Goal: Transaction & Acquisition: Purchase product/service

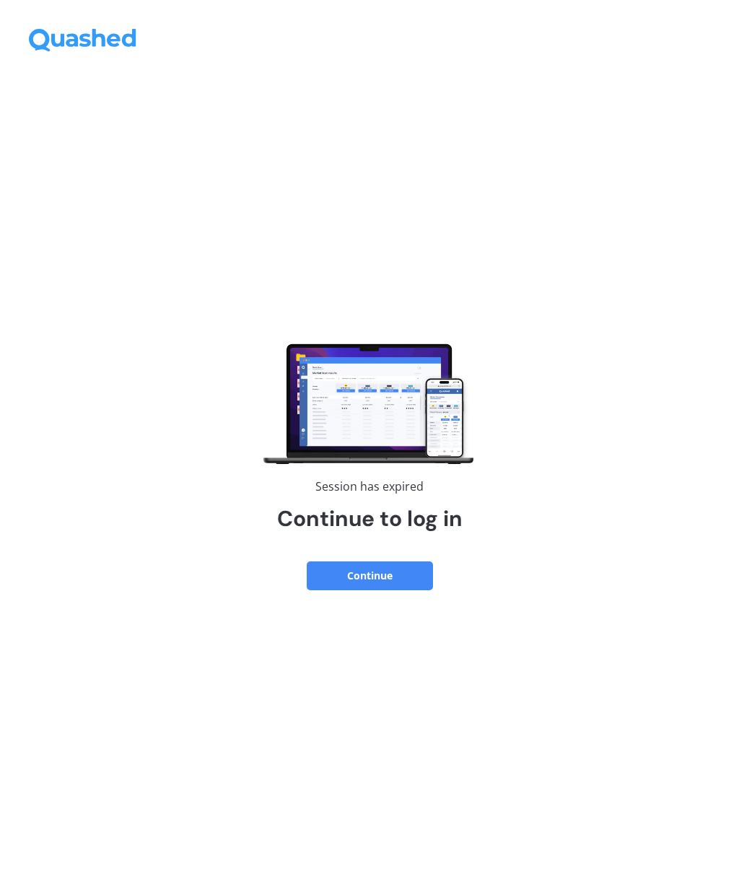
click at [408, 574] on button "Continue" at bounding box center [370, 576] width 126 height 29
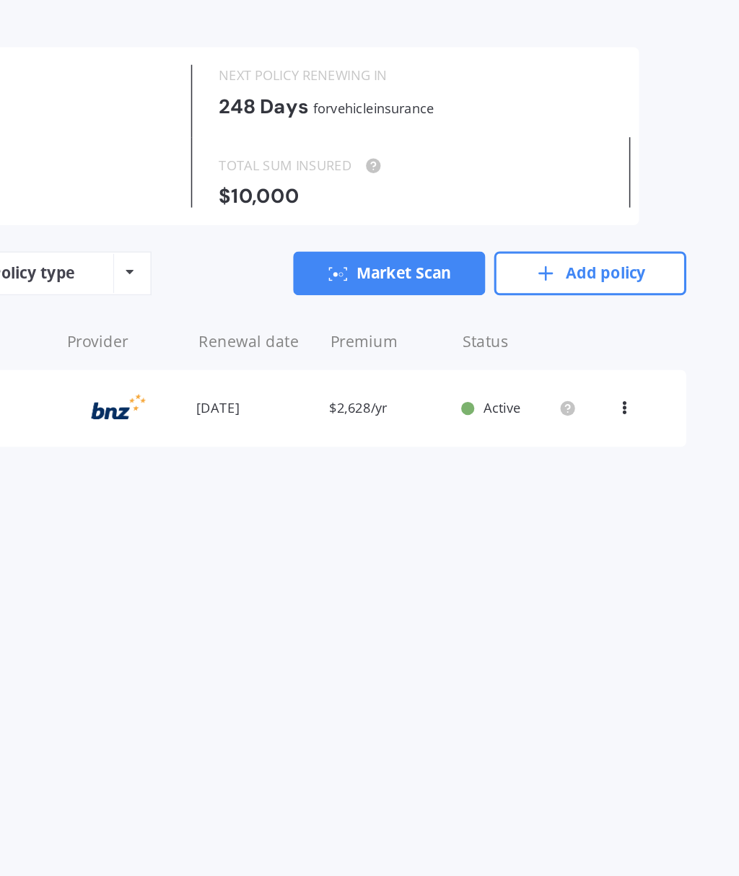
click at [659, 320] on icon at bounding box center [664, 324] width 10 height 9
click at [561, 369] on div "Delete" at bounding box center [632, 383] width 143 height 29
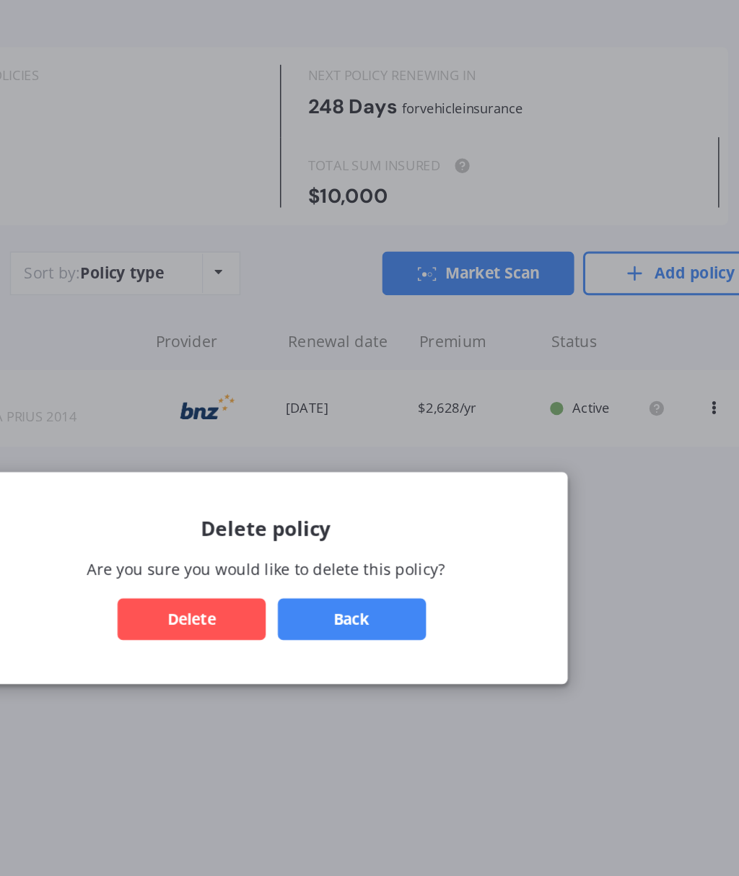
click at [378, 451] on button "Back" at bounding box center [426, 464] width 97 height 27
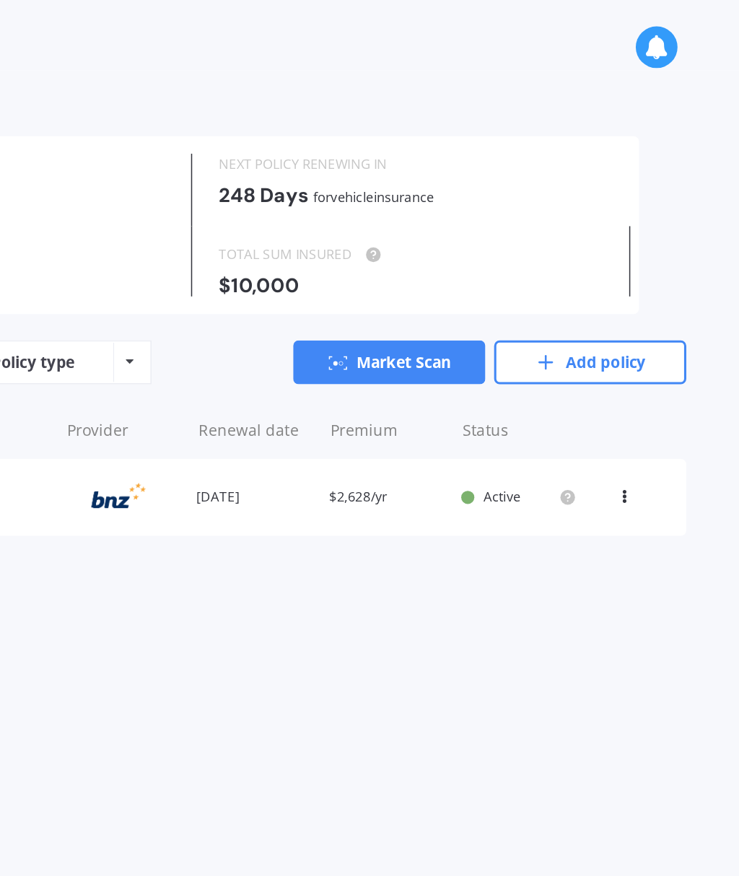
click at [578, 231] on link "Add policy" at bounding box center [641, 238] width 126 height 29
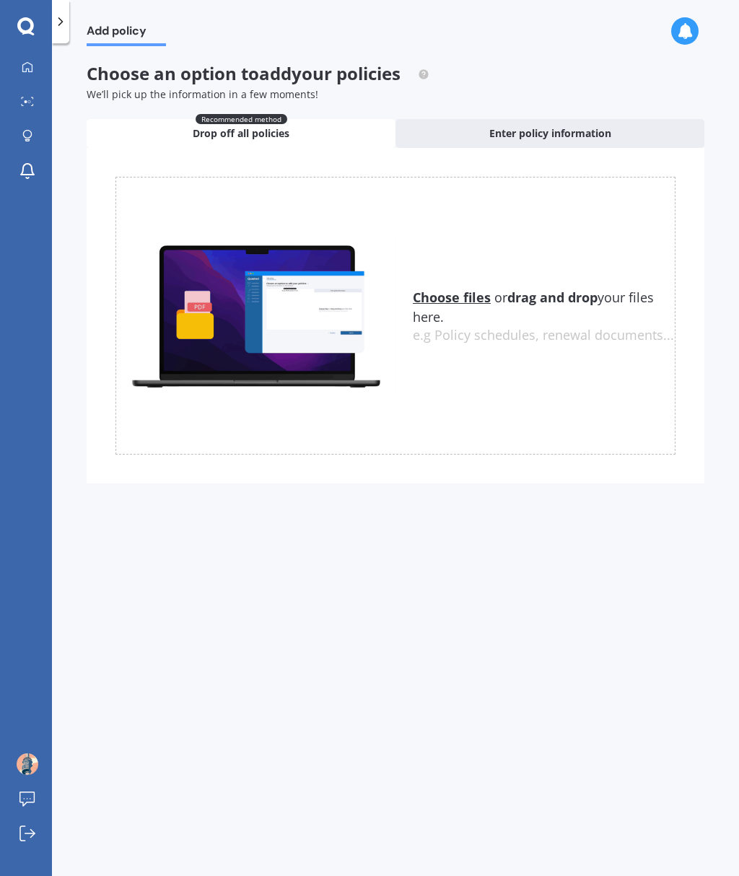
click at [600, 133] on span "Enter policy information" at bounding box center [550, 133] width 122 height 14
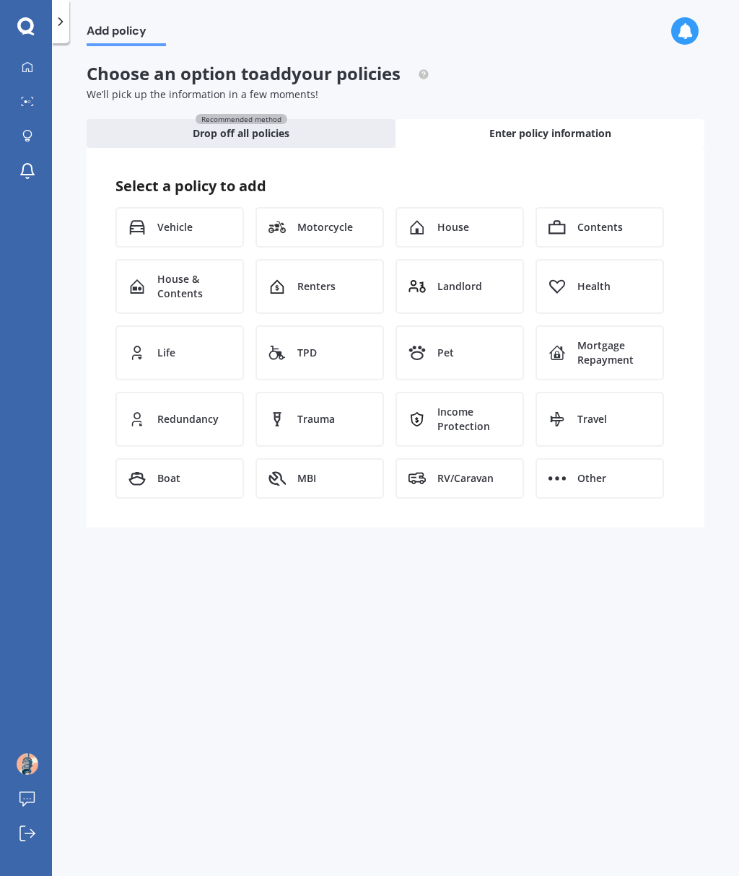
click at [211, 221] on div "Vehicle" at bounding box center [179, 227] width 128 height 40
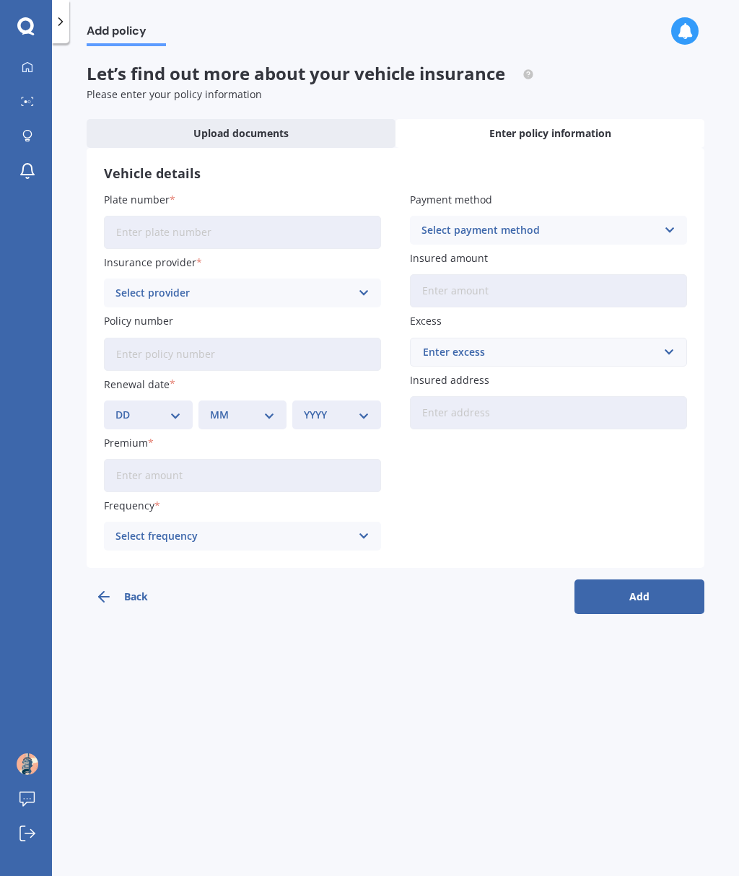
click at [290, 239] on input "Plate number" at bounding box center [242, 232] width 277 height 33
type input "MWD522"
click at [349, 286] on div "Select provider" at bounding box center [232, 293] width 235 height 16
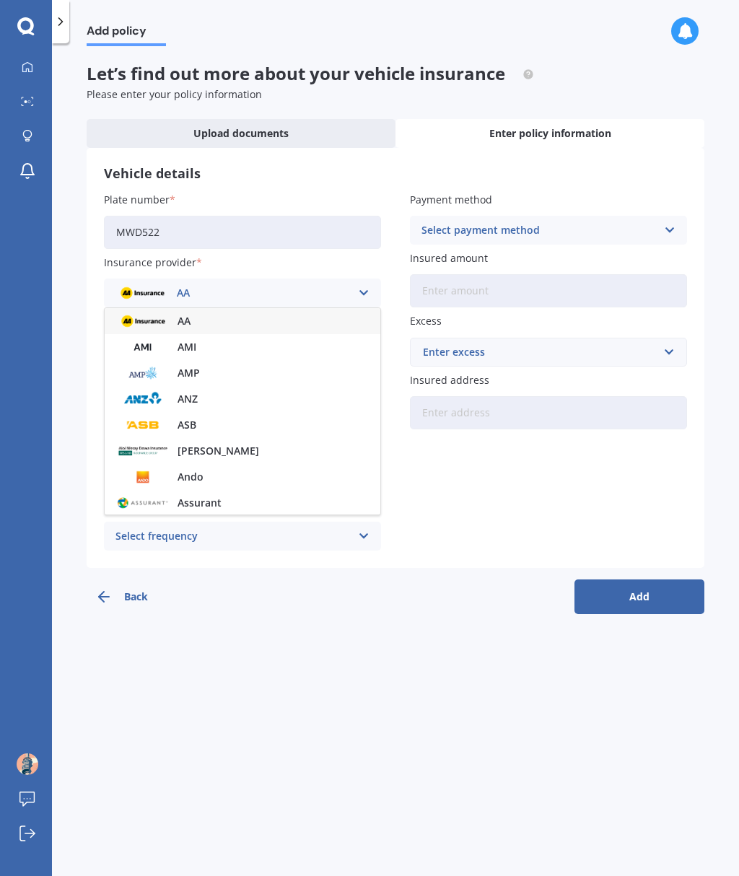
click at [495, 502] on div "Plate number MWD522 Insurance provider AA AA AMI AMP ANZ ASB Aioi Nissay Dowa A…" at bounding box center [395, 371] width 583 height 359
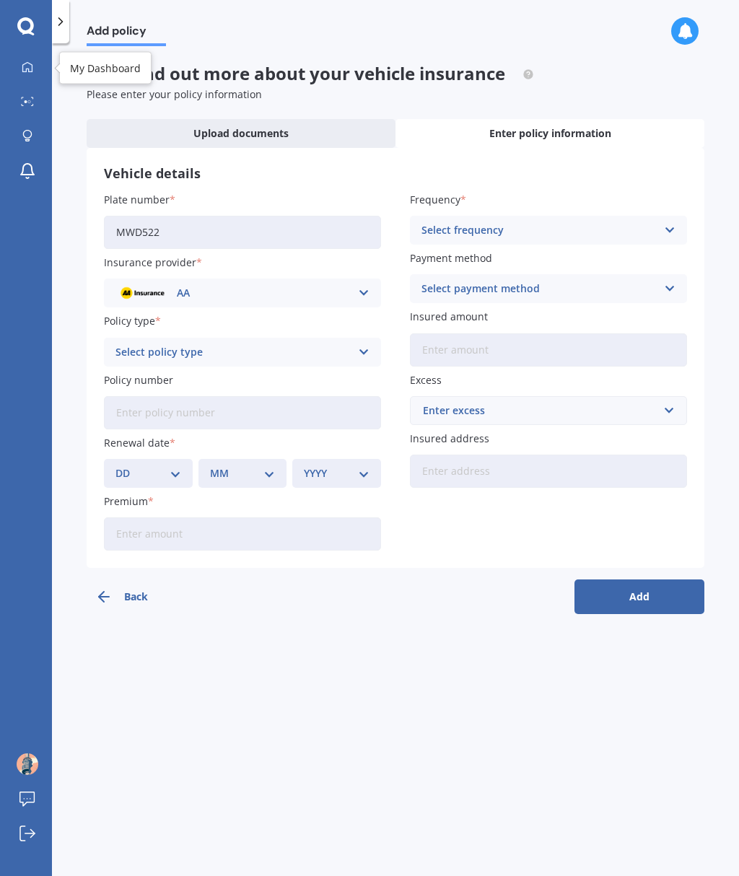
click at [31, 74] on div at bounding box center [28, 67] width 22 height 13
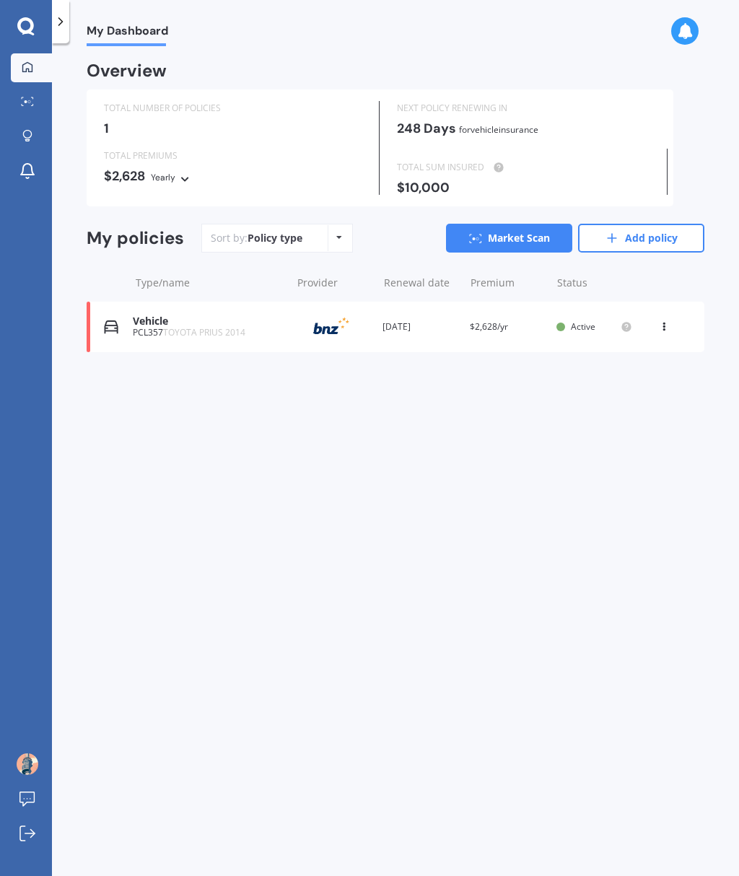
click at [683, 30] on icon at bounding box center [685, 31] width 16 height 16
click at [460, 424] on div "My Dashboard Overview TOTAL NUMBER OF POLICIES 1 NEXT POLICY RENEWING [DATE] fo…" at bounding box center [395, 462] width 687 height 833
click at [132, 31] on span "My Dashboard" at bounding box center [128, 33] width 82 height 19
click at [56, 26] on icon at bounding box center [60, 21] width 14 height 14
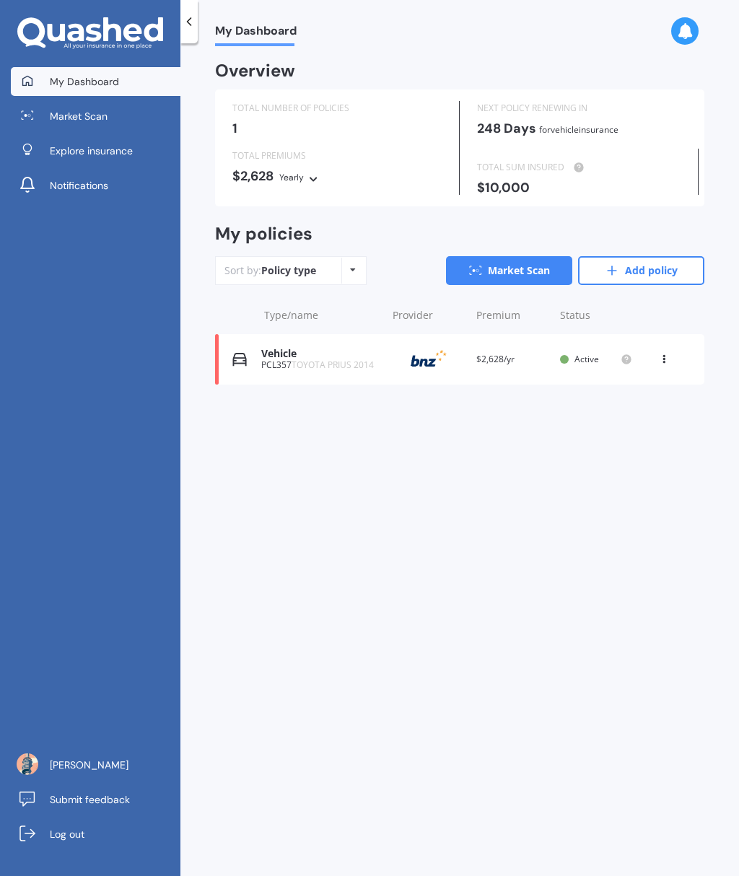
click at [193, 22] on icon at bounding box center [189, 21] width 14 height 14
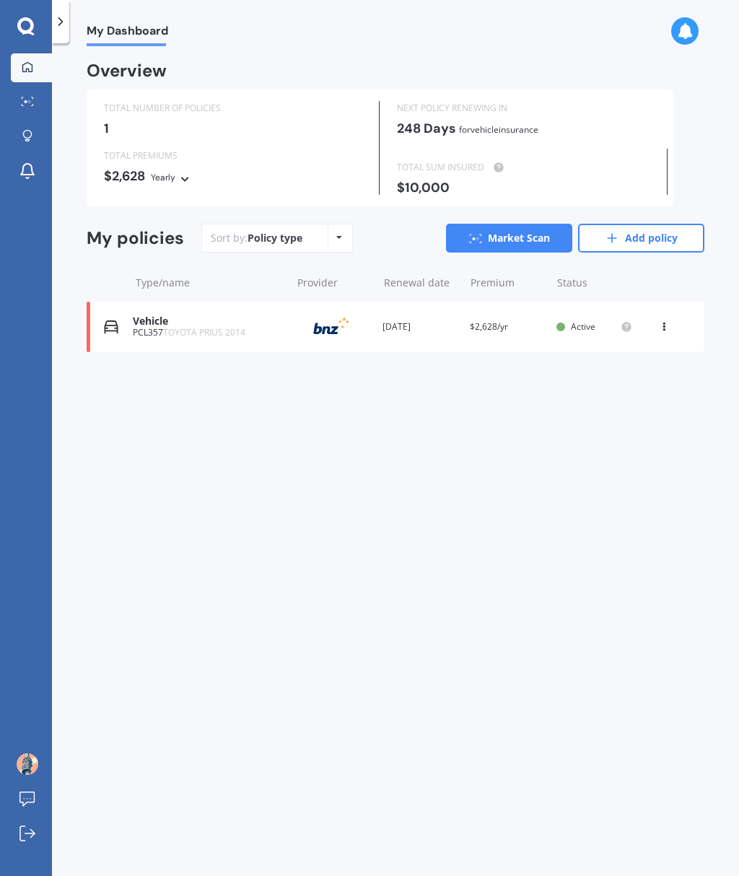
click at [63, 34] on div at bounding box center [60, 21] width 17 height 43
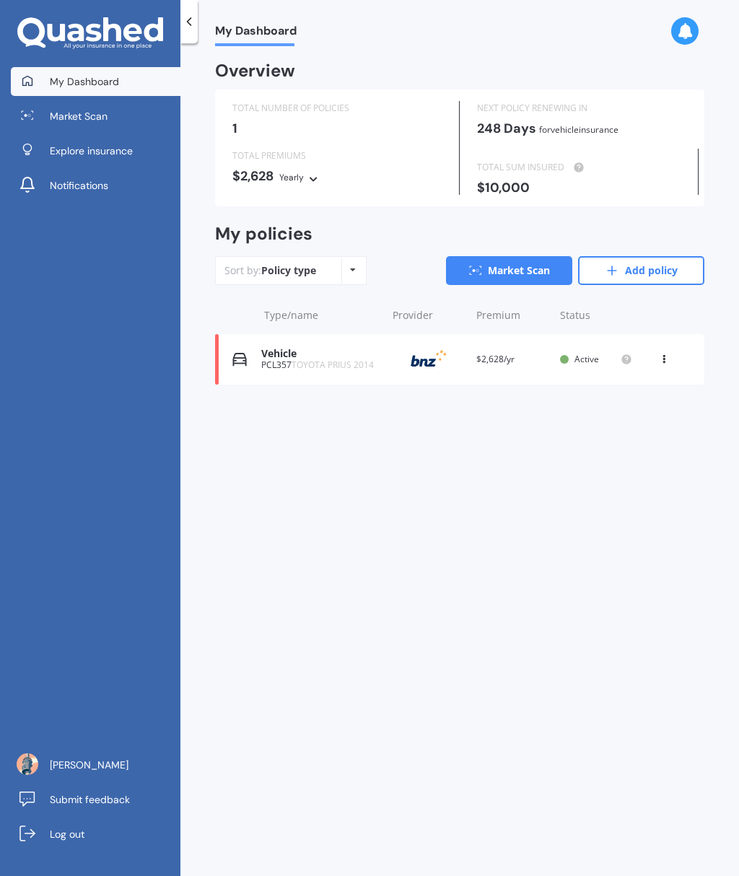
click at [113, 155] on span "Explore insurance" at bounding box center [91, 151] width 83 height 14
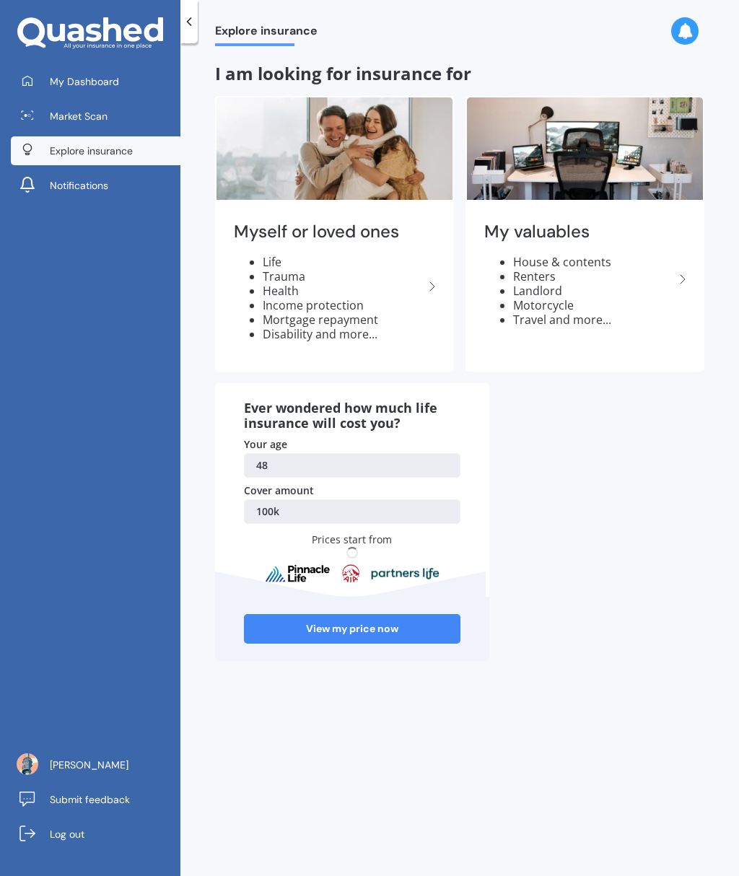
click at [189, 30] on div at bounding box center [188, 21] width 17 height 43
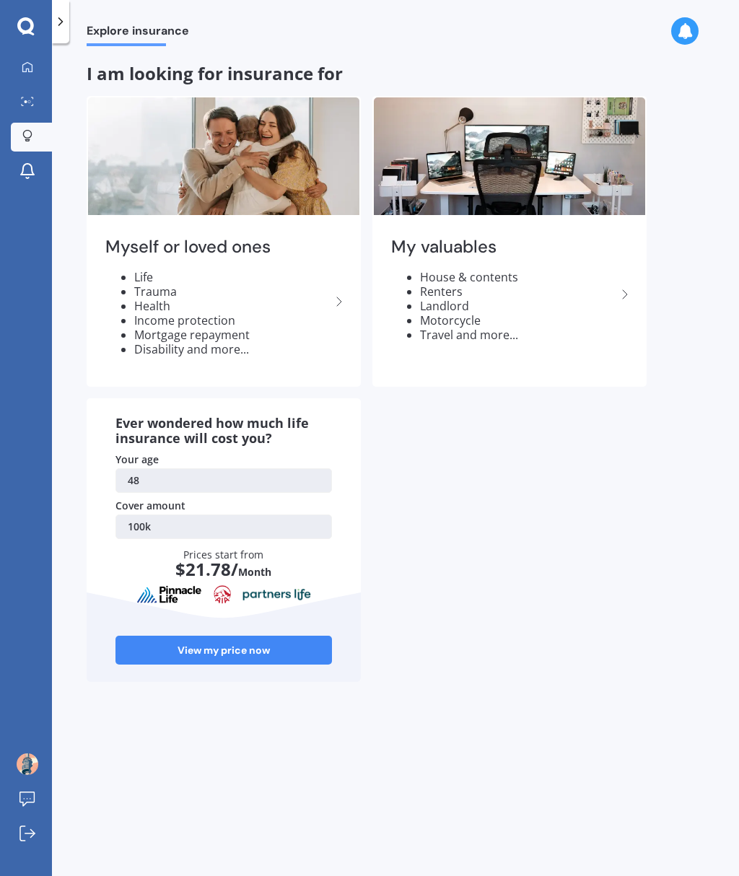
click at [284, 468] on link "48" at bounding box center [223, 480] width 217 height 25
click at [256, 481] on link "48" at bounding box center [223, 480] width 217 height 25
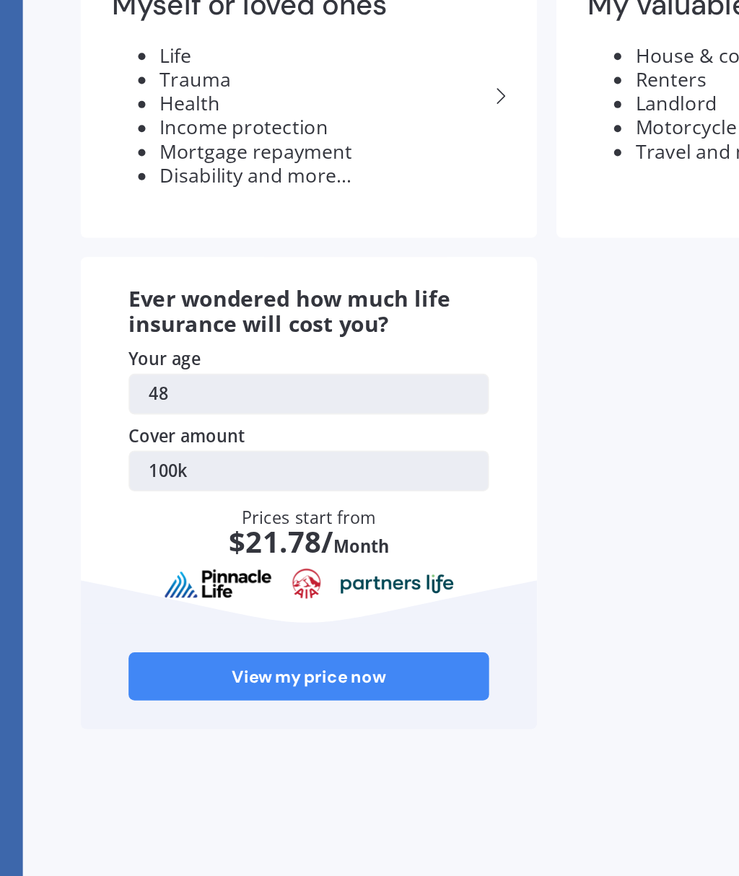
click at [236, 468] on link "48" at bounding box center [223, 480] width 217 height 25
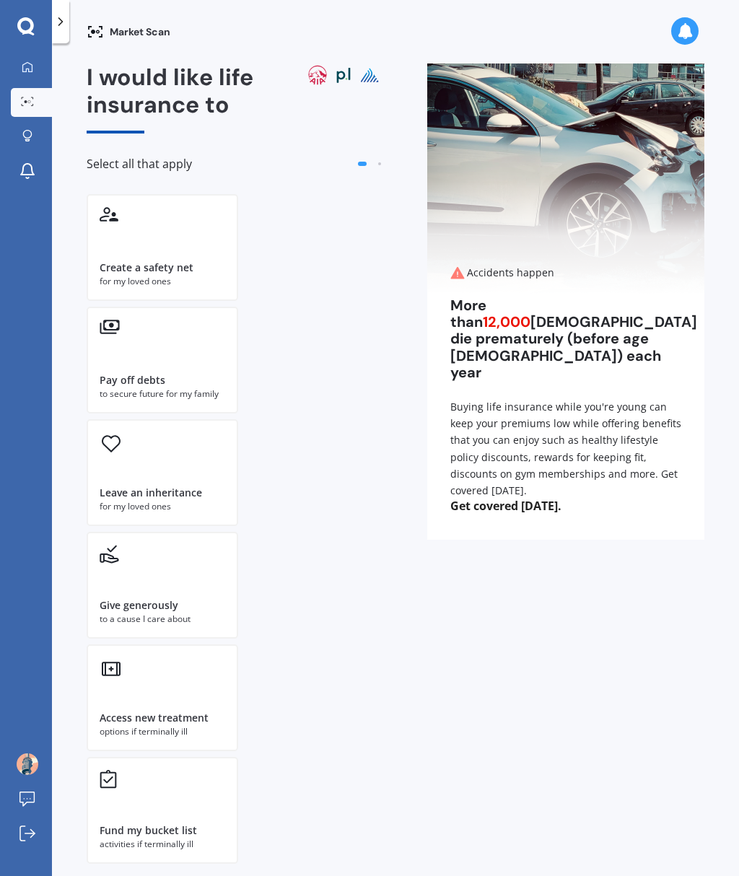
click at [67, 14] on icon at bounding box center [60, 21] width 14 height 14
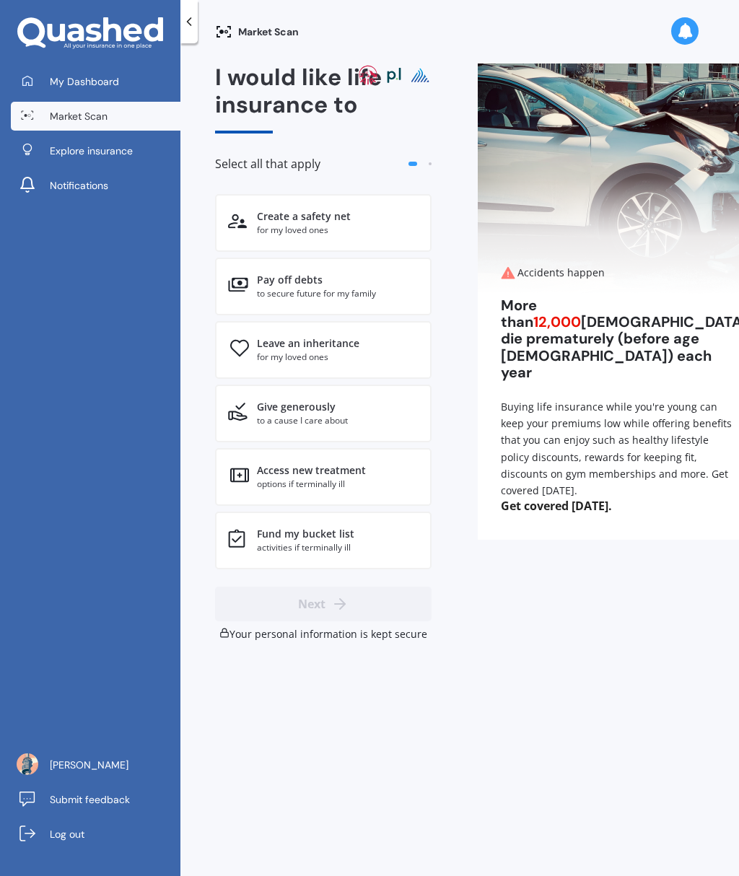
click at [96, 144] on span "Explore insurance" at bounding box center [91, 151] width 83 height 14
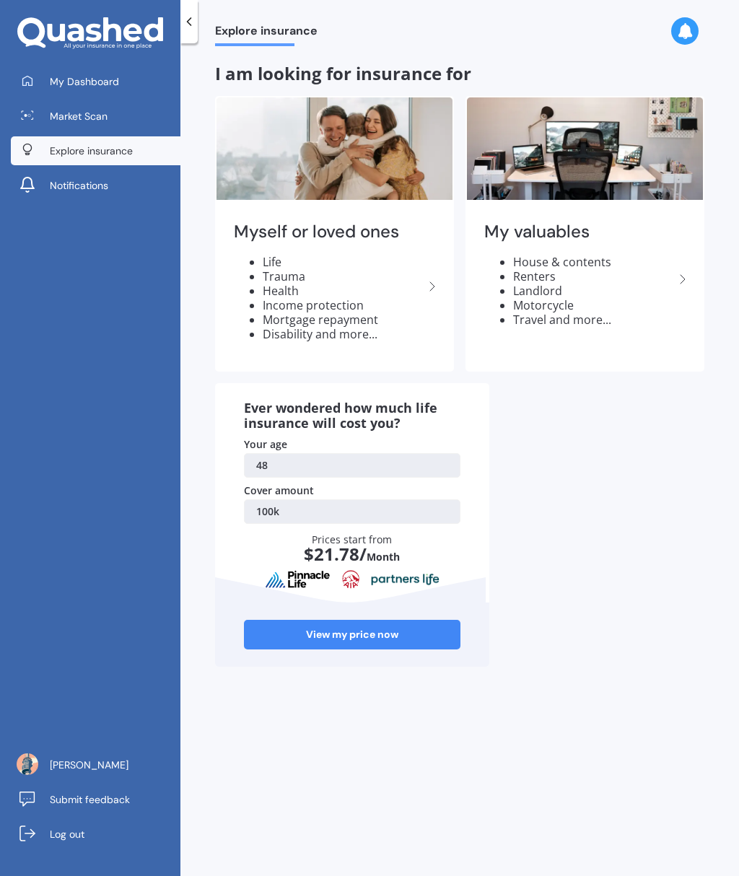
scroll to position [8, 0]
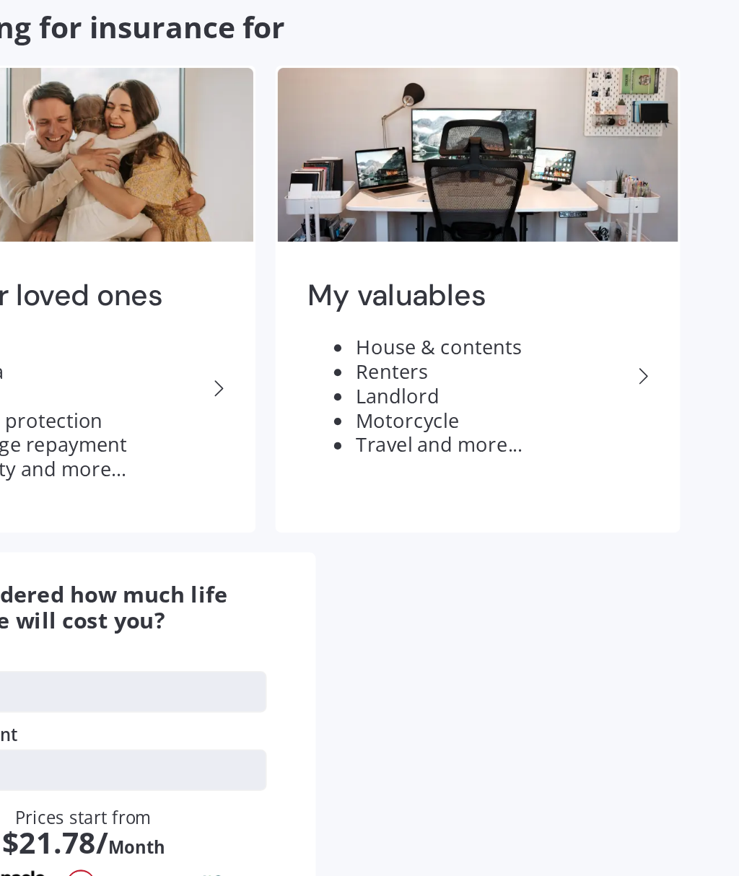
click at [674, 271] on icon at bounding box center [682, 279] width 17 height 17
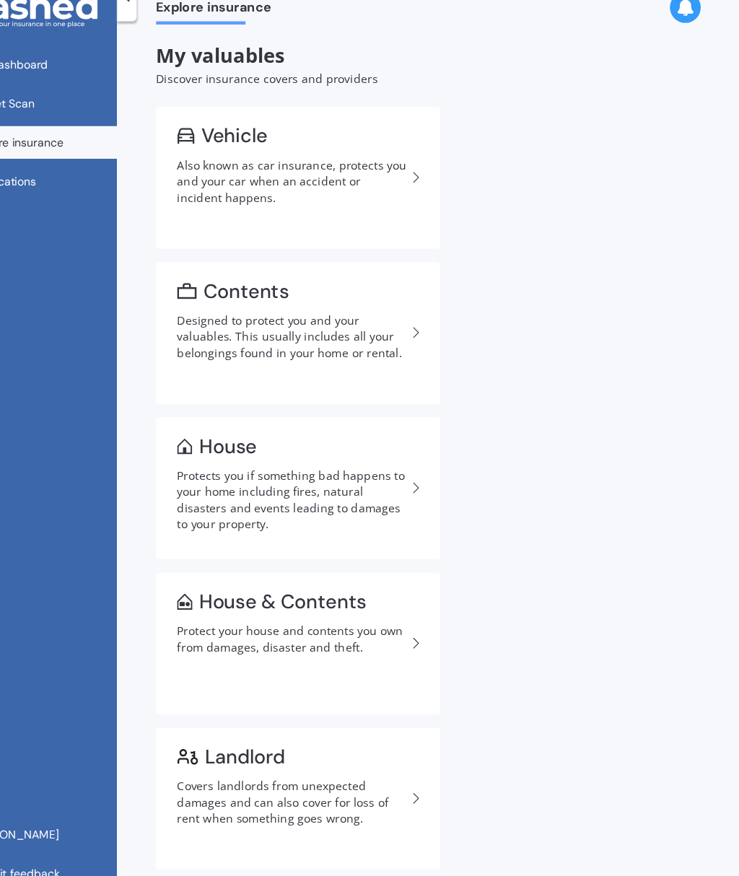
click at [359, 302] on div "Designed to protect you and your valuables. This usually includes all your belo…" at bounding box center [336, 323] width 204 height 43
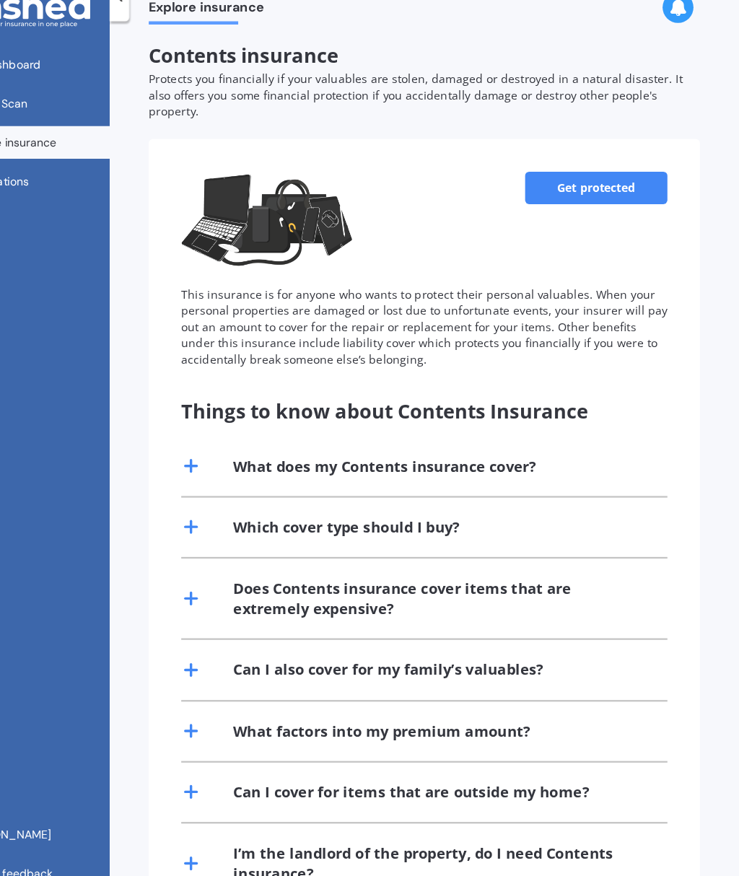
click at [403, 429] on div "What does my Contents insurance cover?" at bounding box center [424, 438] width 269 height 18
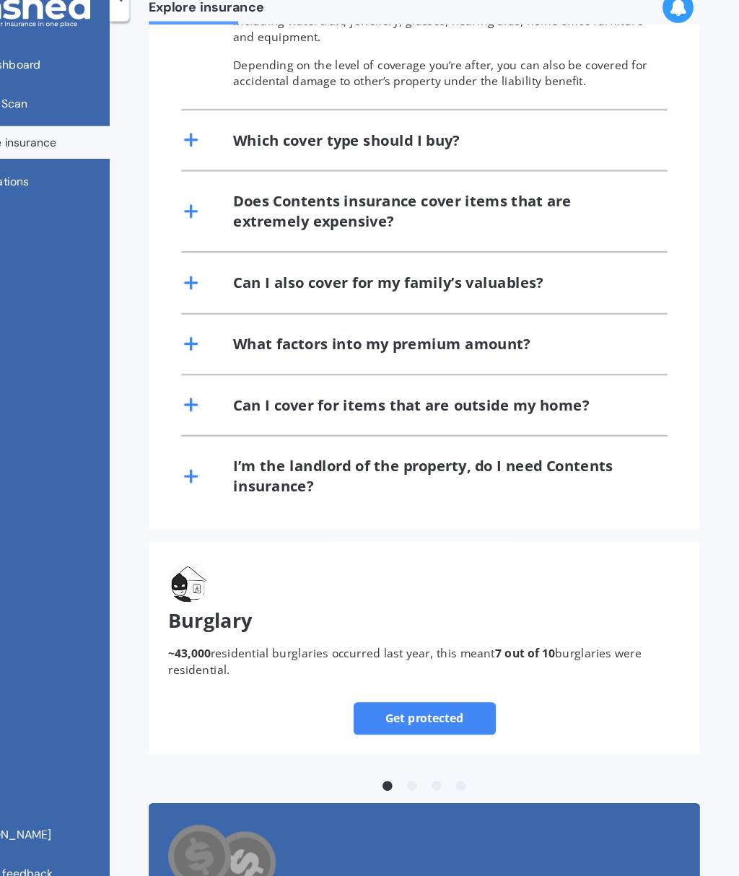
scroll to position [471, 0]
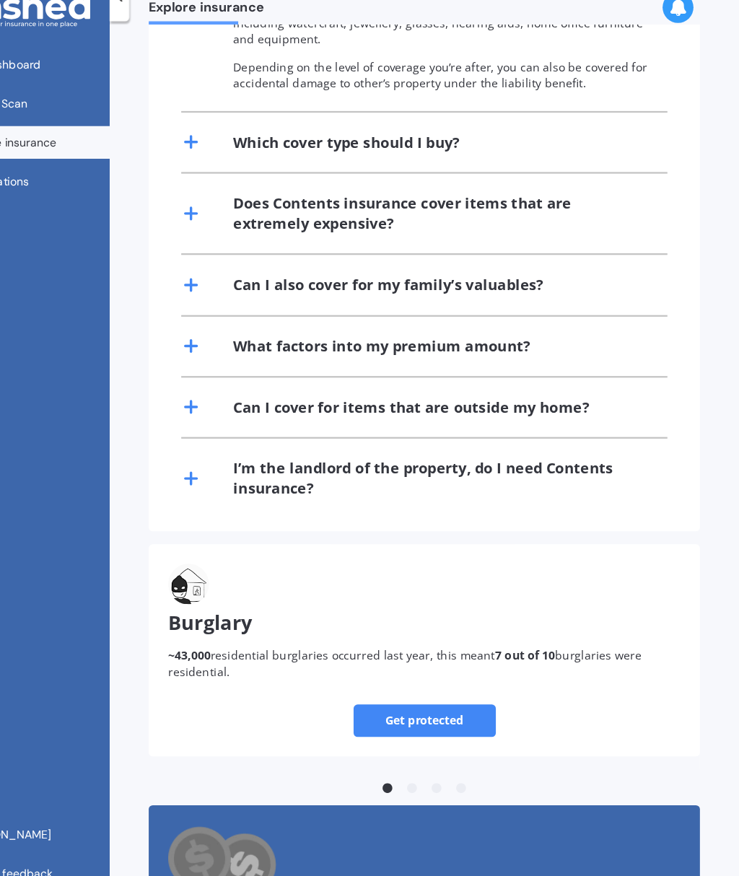
click at [405, 650] on link "Get protected" at bounding box center [460, 664] width 126 height 29
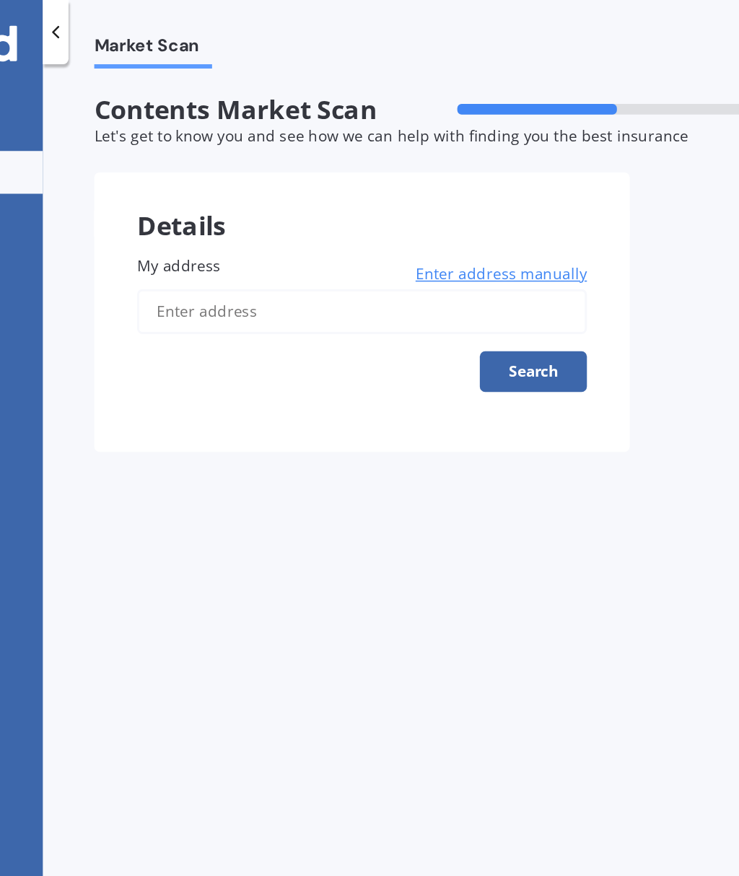
click at [287, 205] on input "My address" at bounding box center [395, 210] width 303 height 30
click at [275, 214] on input "[STREET_ADDRESS]" at bounding box center [395, 210] width 303 height 30
type input "[STREET_ADDRESS]"
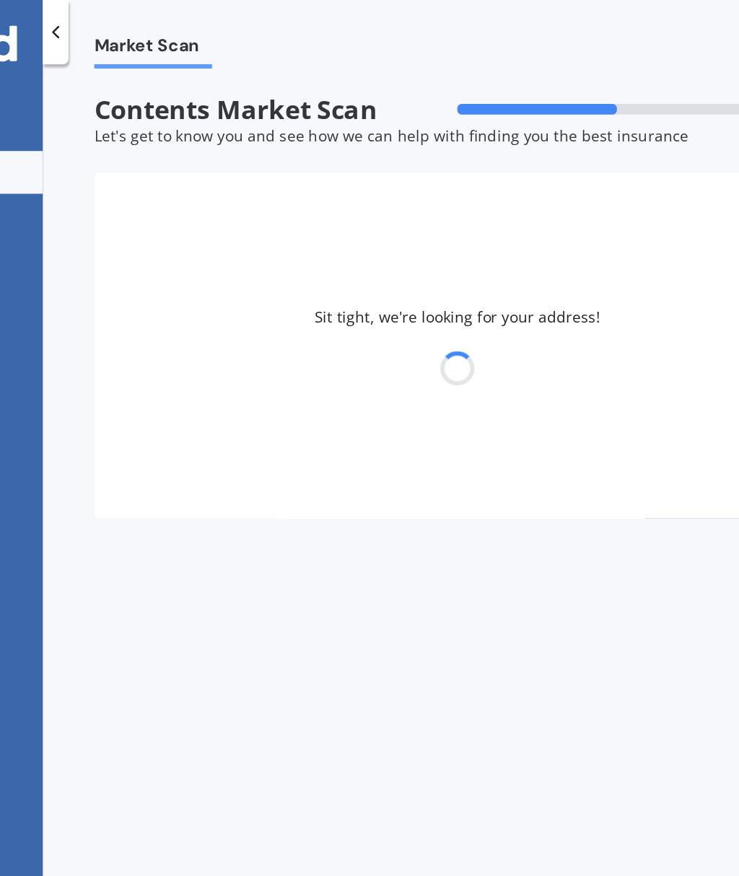
select select "05"
select select "12"
select select "1976"
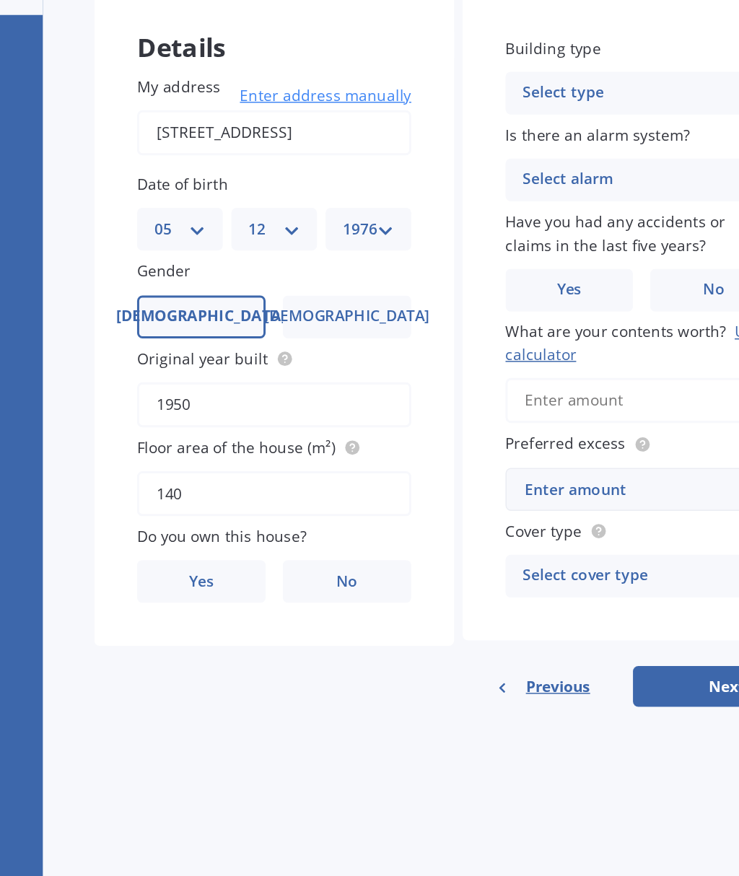
click at [342, 498] on label "No" at bounding box center [385, 512] width 87 height 29
click at [0, 0] on input "No" at bounding box center [0, 0] width 0 height 0
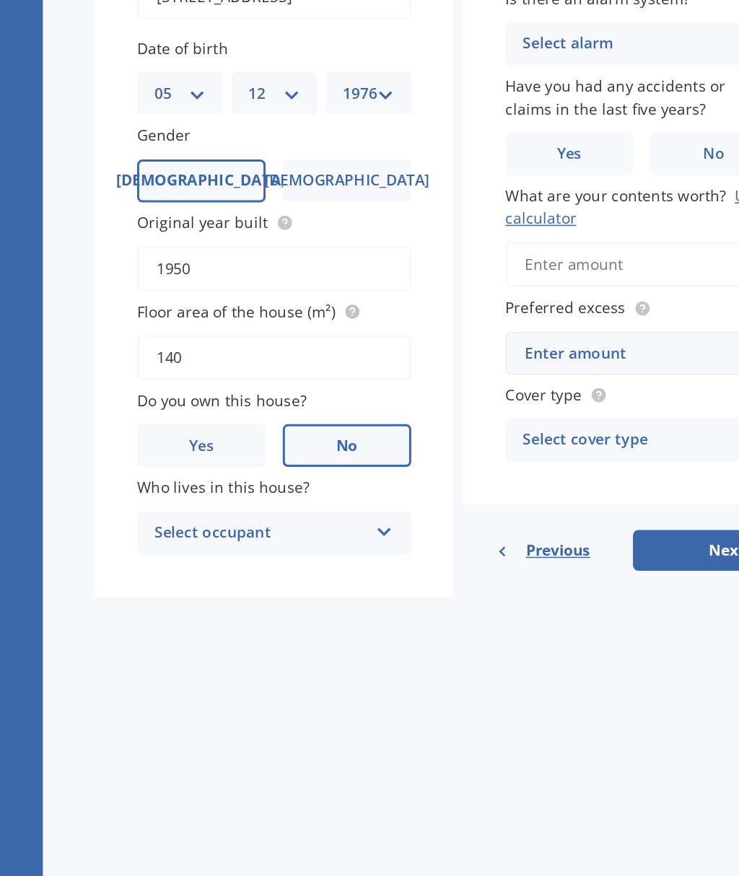
click at [404, 563] on icon at bounding box center [410, 568] width 12 height 10
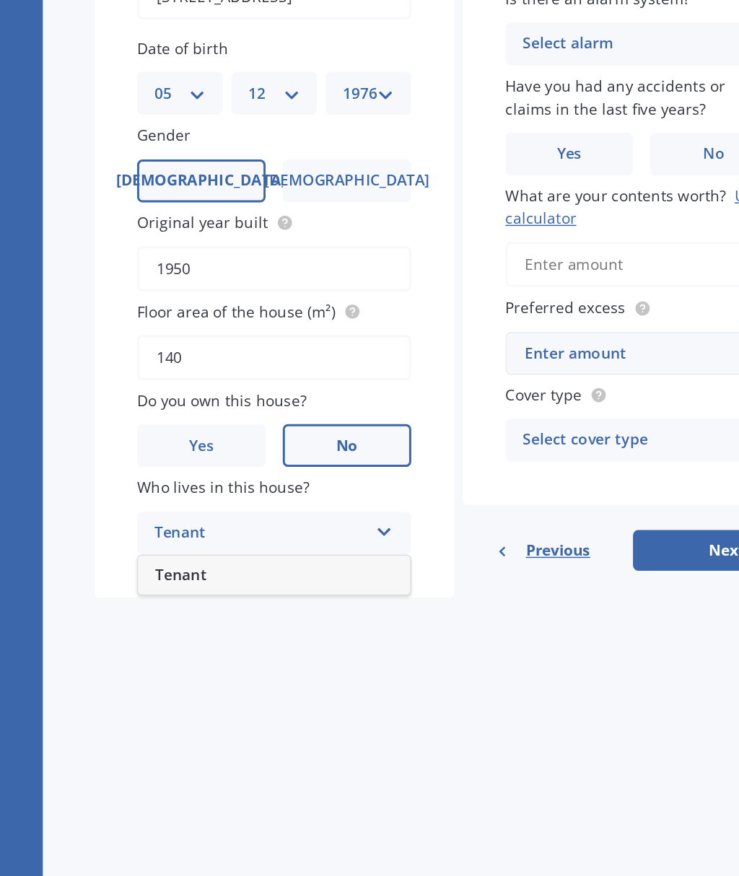
click at [245, 587] on div "Tenant" at bounding box center [336, 600] width 183 height 26
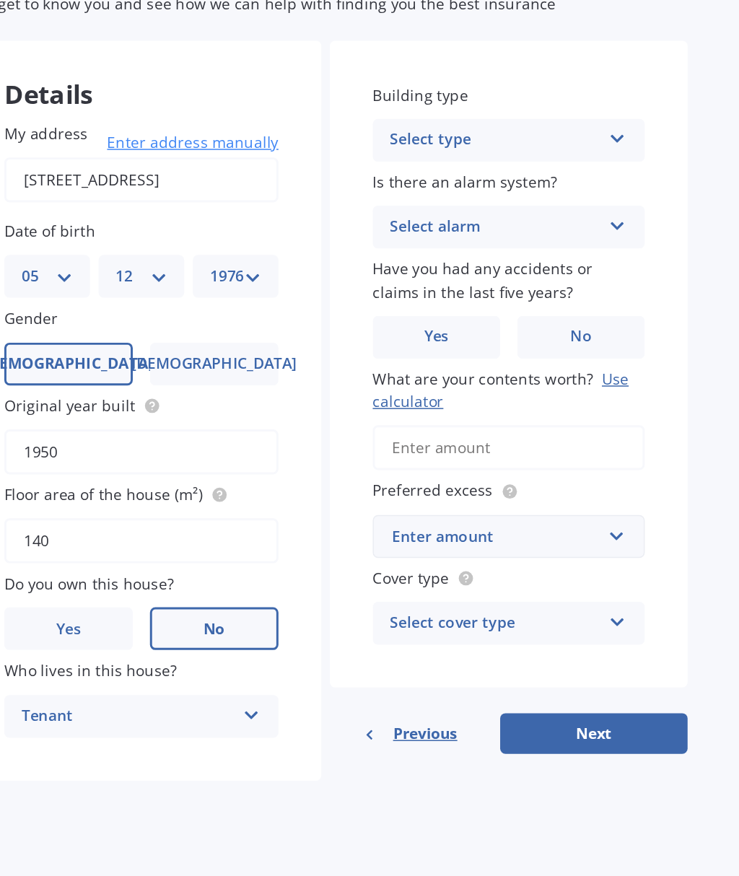
click at [651, 175] on icon at bounding box center [657, 180] width 12 height 10
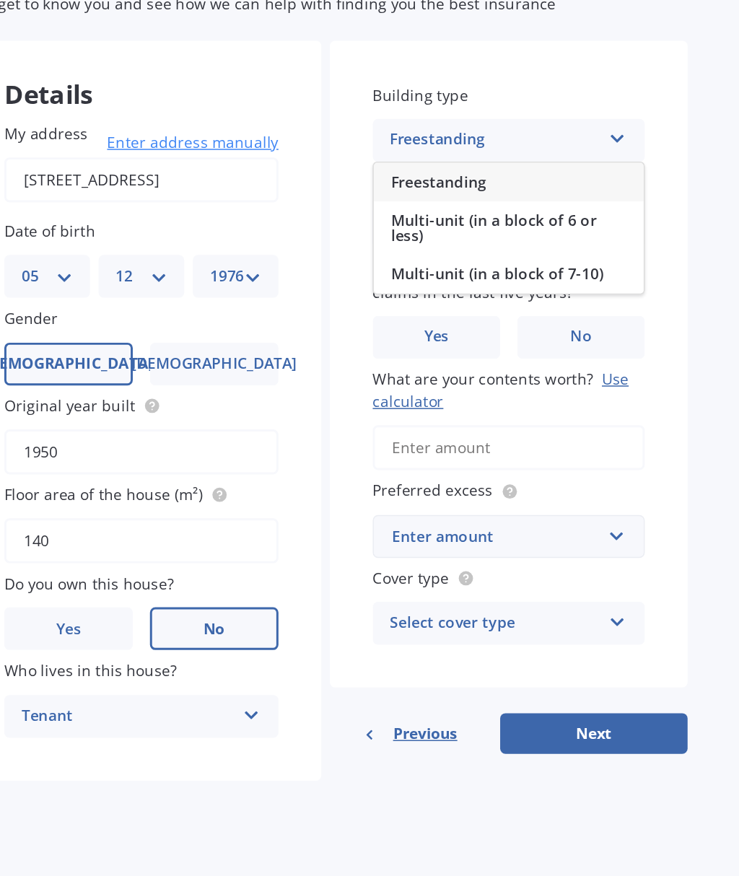
click at [493, 198] on div "Freestanding" at bounding box center [584, 211] width 182 height 26
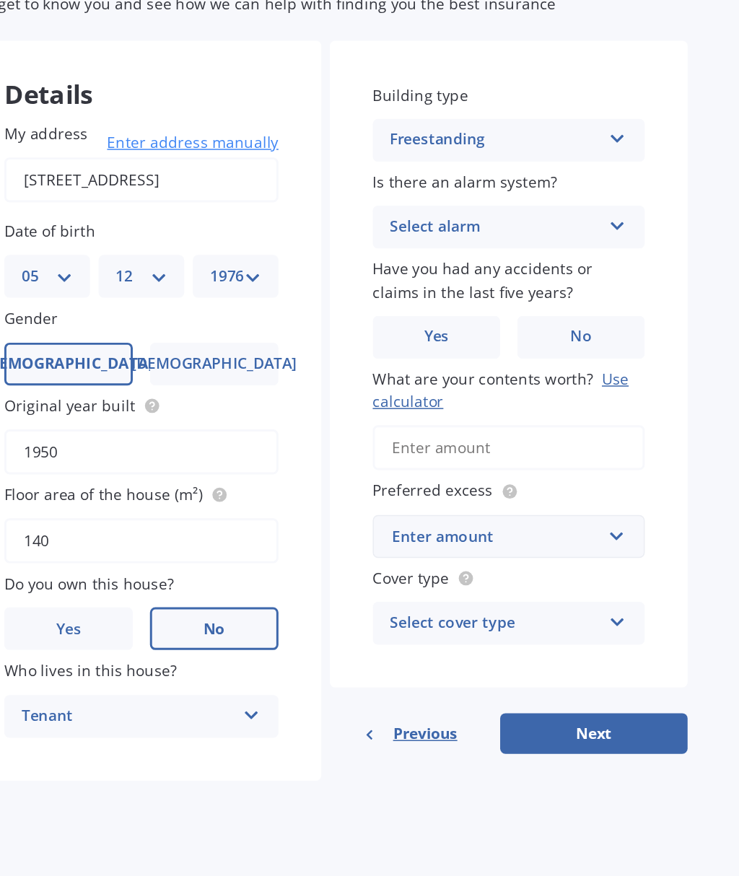
click at [651, 233] on icon at bounding box center [657, 238] width 12 height 10
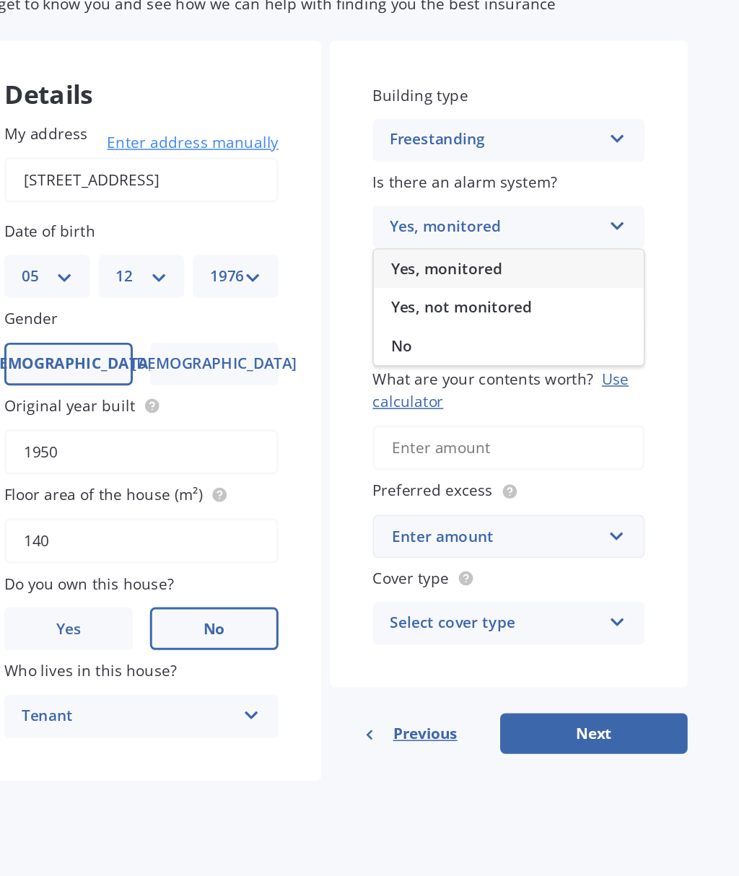
click at [493, 257] on div "Yes, monitored" at bounding box center [584, 270] width 182 height 26
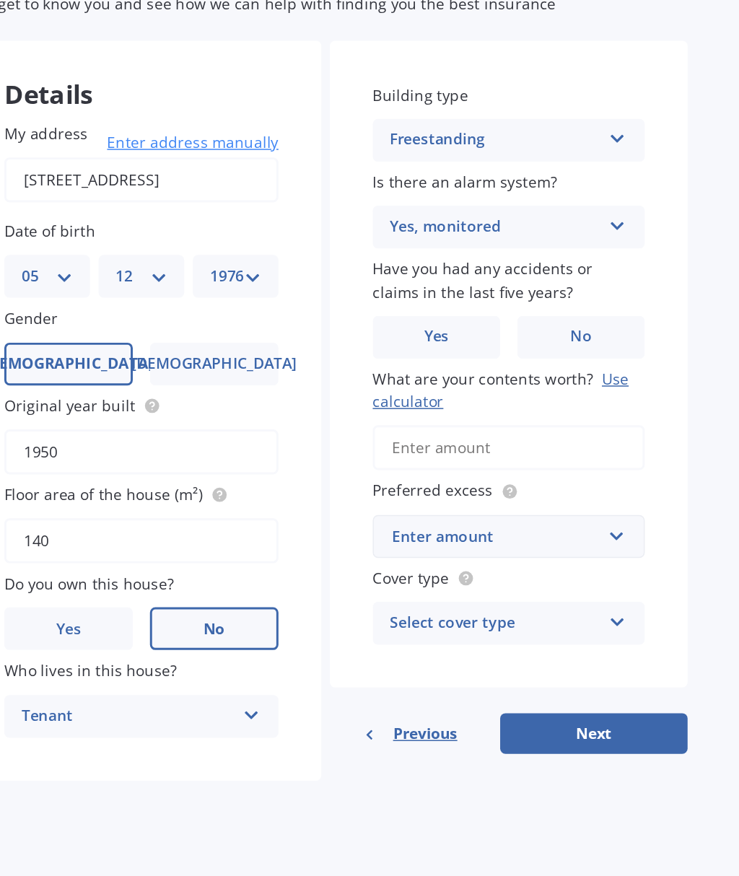
click at [626, 310] on span "No" at bounding box center [633, 316] width 14 height 12
click at [0, 0] on input "No" at bounding box center [0, 0] width 0 height 0
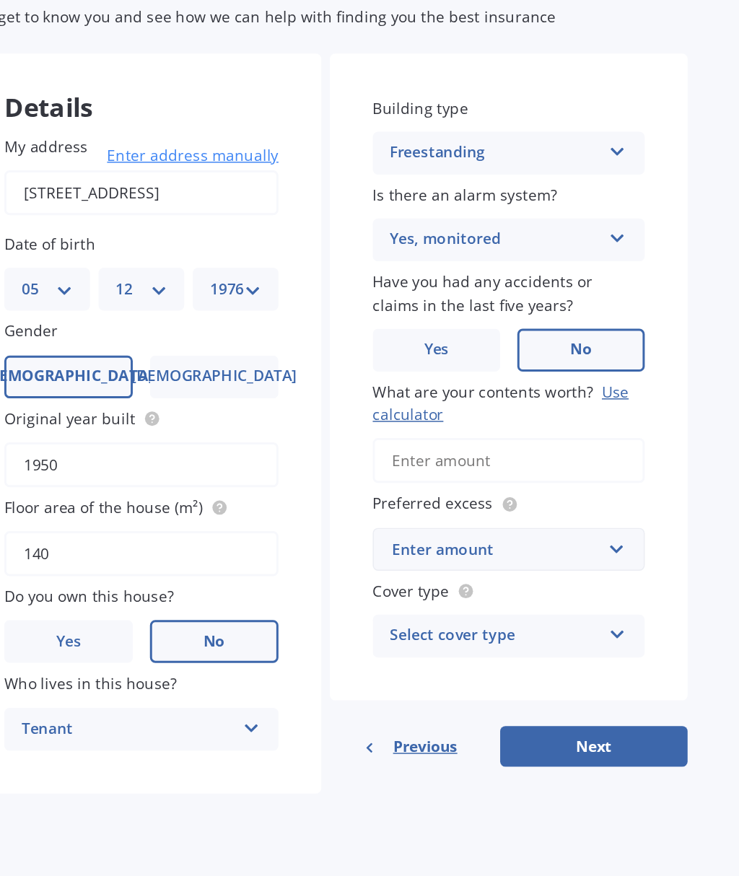
click at [492, 375] on input "What are your contents worth? Use calculator" at bounding box center [583, 390] width 183 height 30
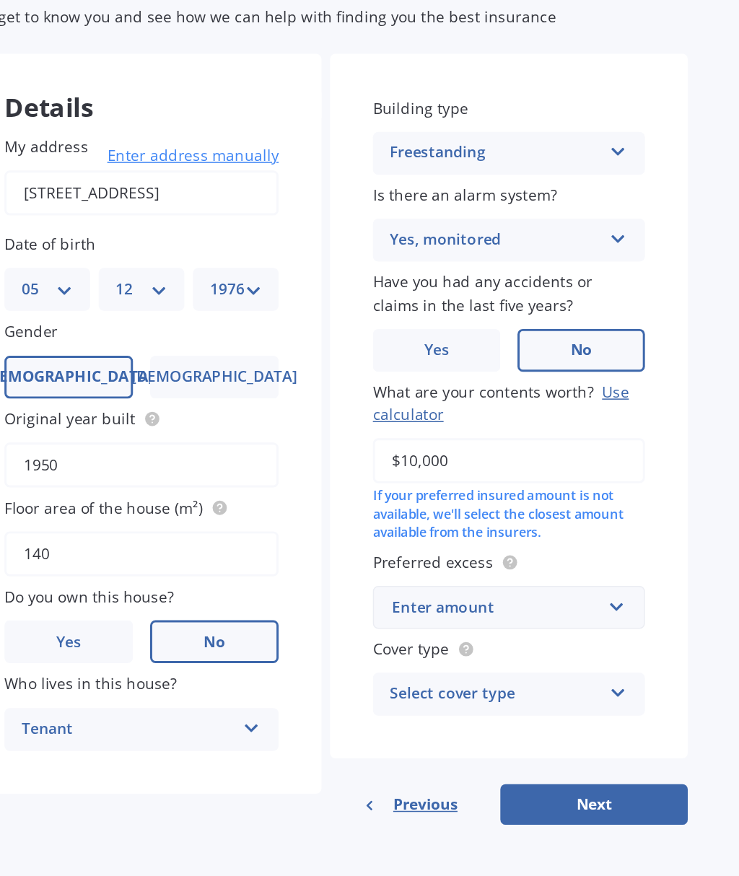
type input "$100,000"
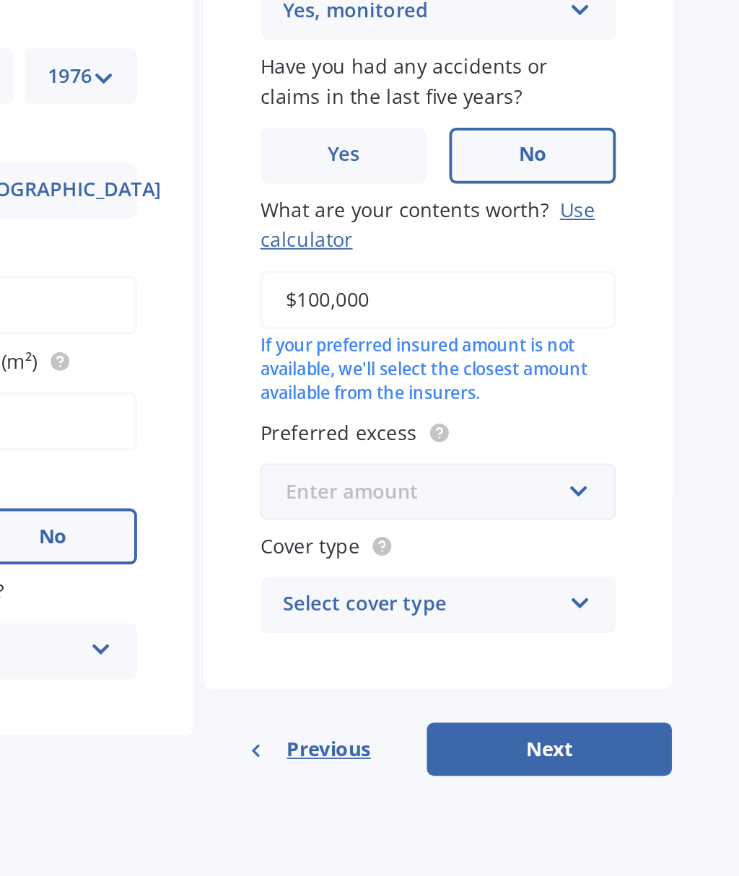
click at [494, 476] on input "text" at bounding box center [579, 489] width 170 height 27
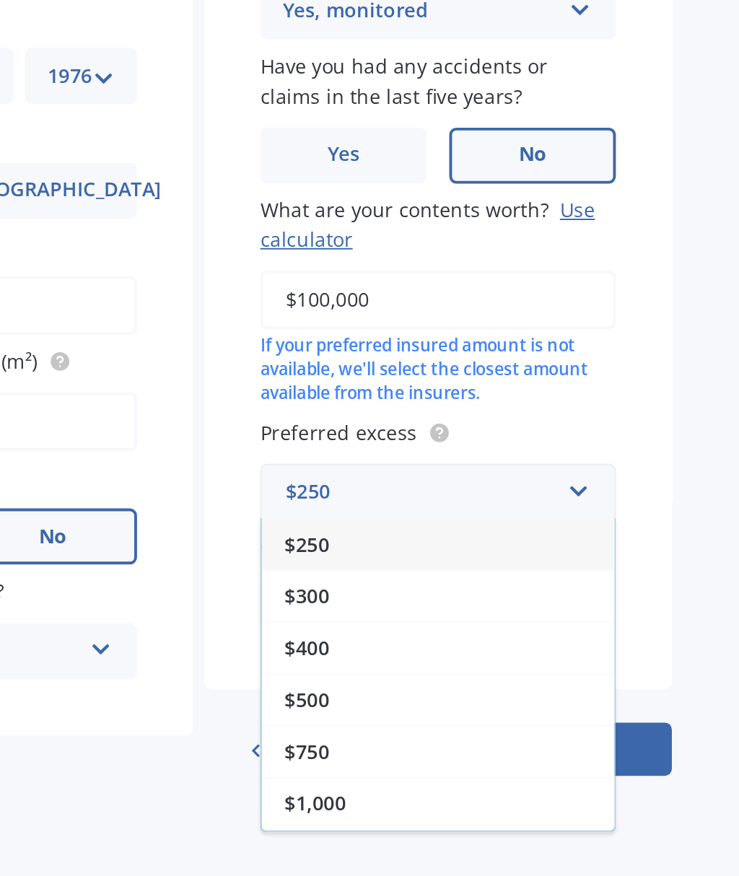
click at [493, 503] on div "$250" at bounding box center [584, 516] width 182 height 27
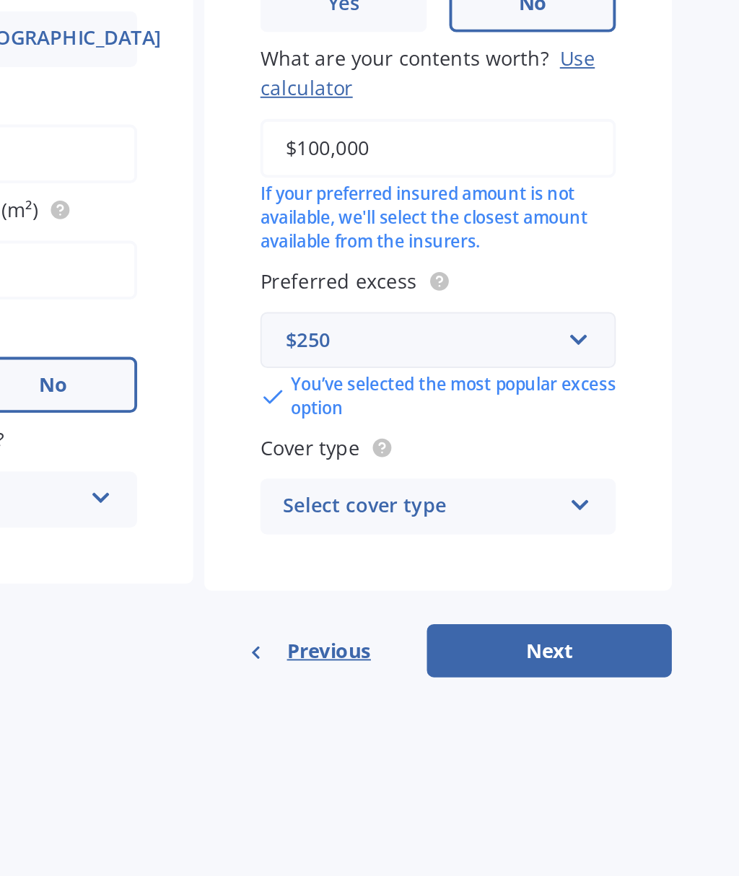
click at [651, 567] on icon at bounding box center [657, 572] width 12 height 10
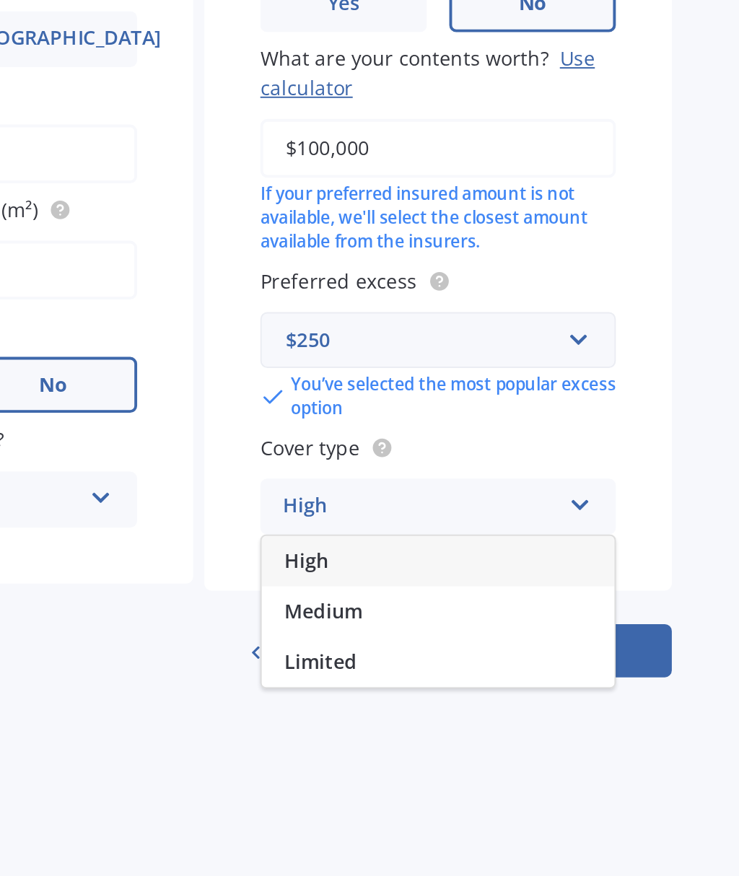
click at [463, 231] on div "Building type Freestanding Freestanding Multi-unit (in a block of 6 or less) Mu…" at bounding box center [583, 367] width 241 height 502
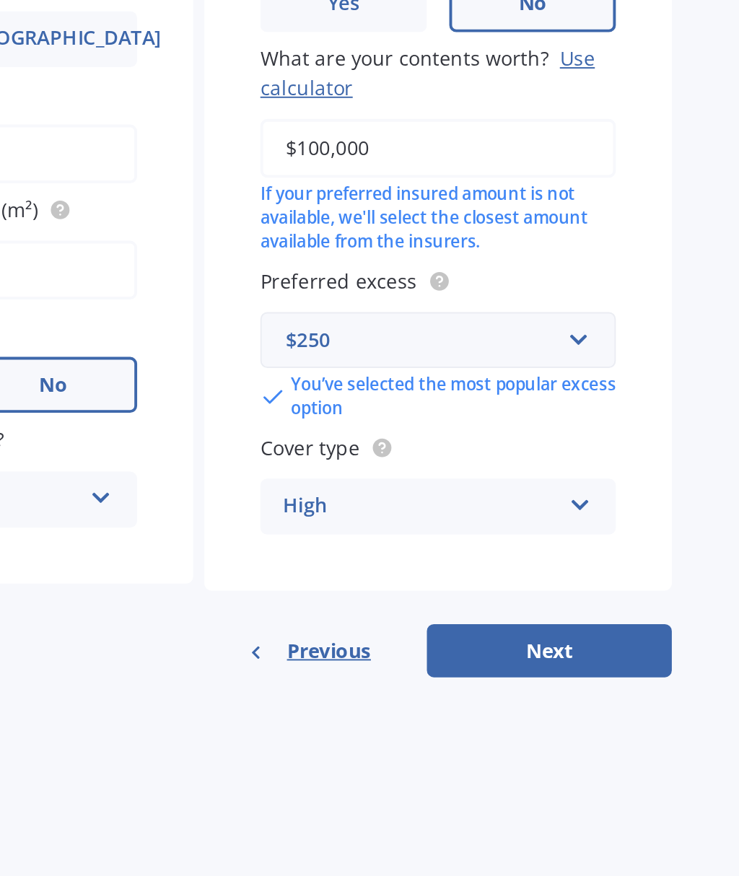
click at [578, 636] on button "Next" at bounding box center [641, 649] width 126 height 27
select select "05"
select select "12"
select select "1976"
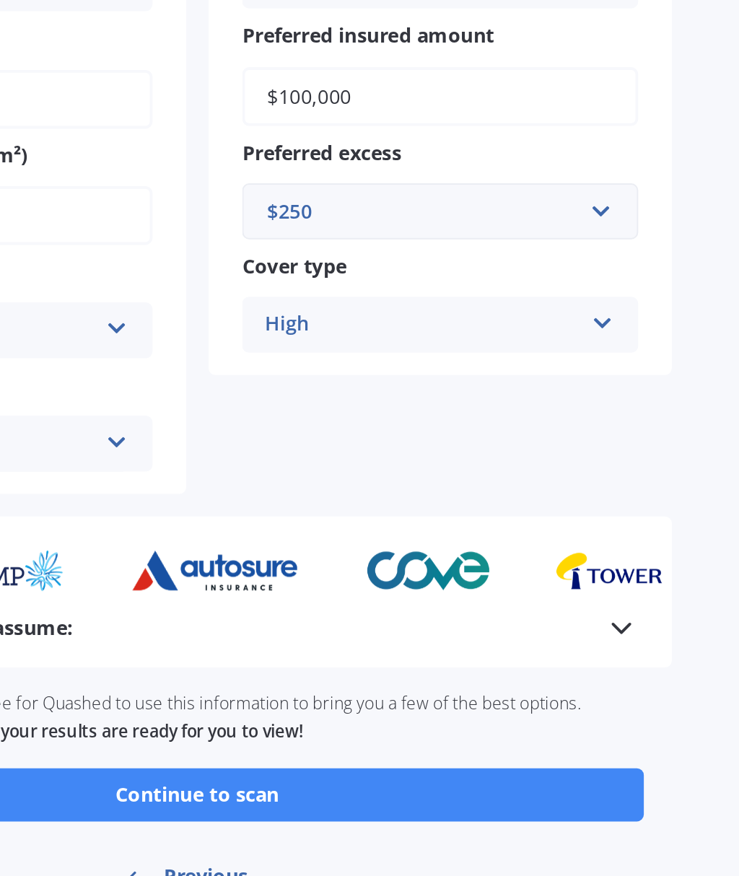
click at [230, 710] on button "Continue to scan" at bounding box center [460, 723] width 461 height 27
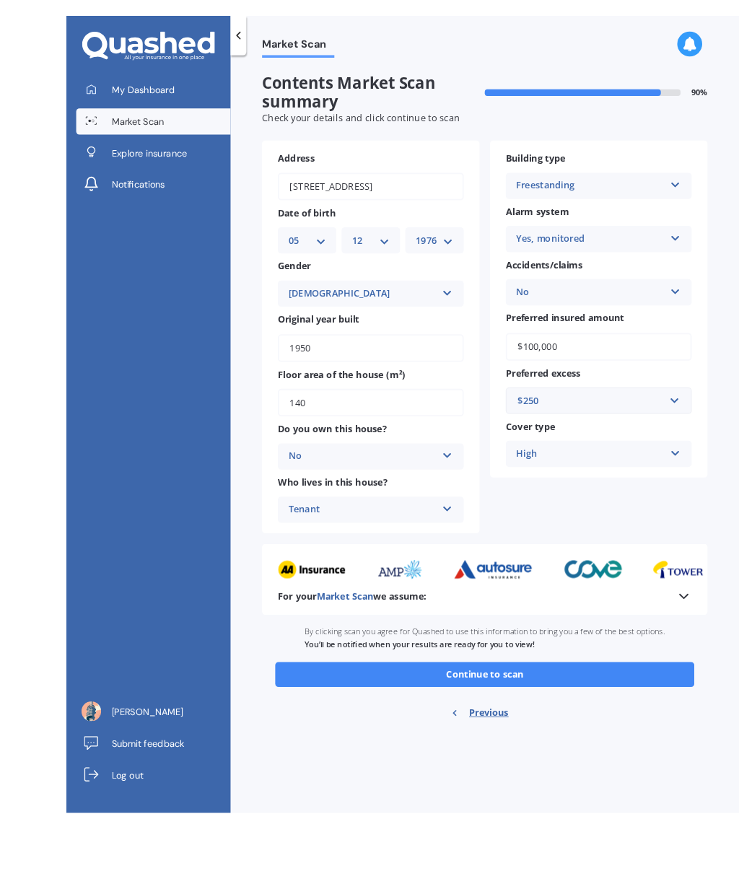
scroll to position [55, 0]
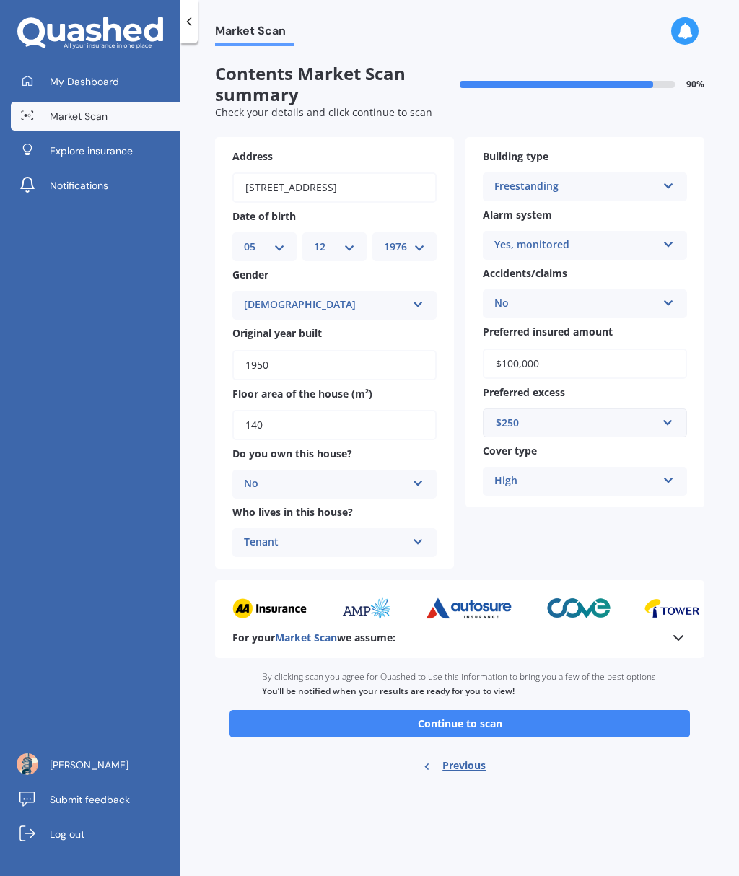
click at [534, 710] on button "Continue to scan" at bounding box center [460, 723] width 461 height 27
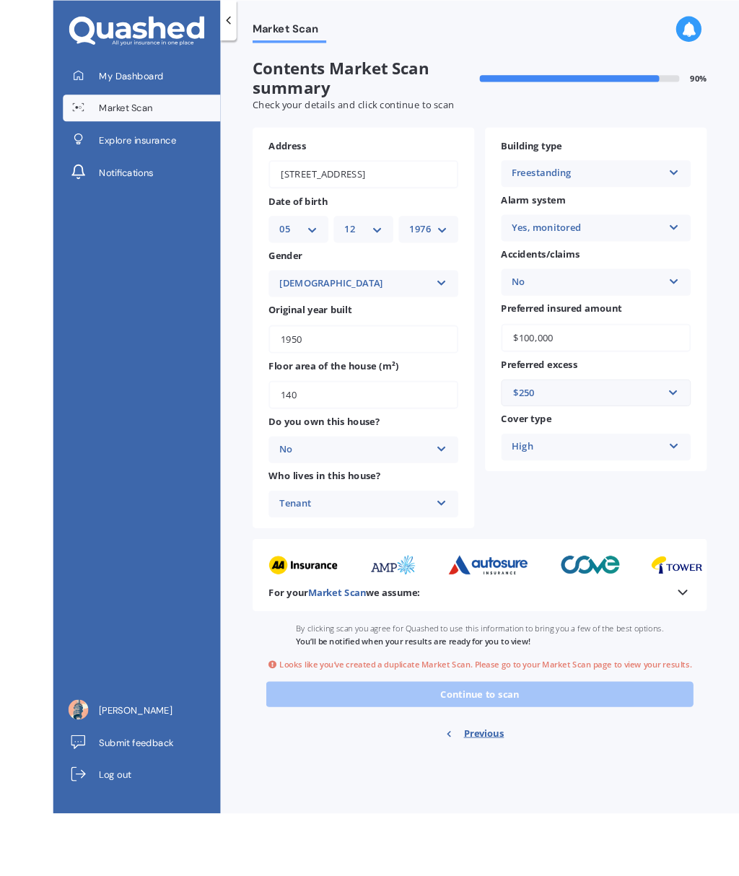
scroll to position [0, 0]
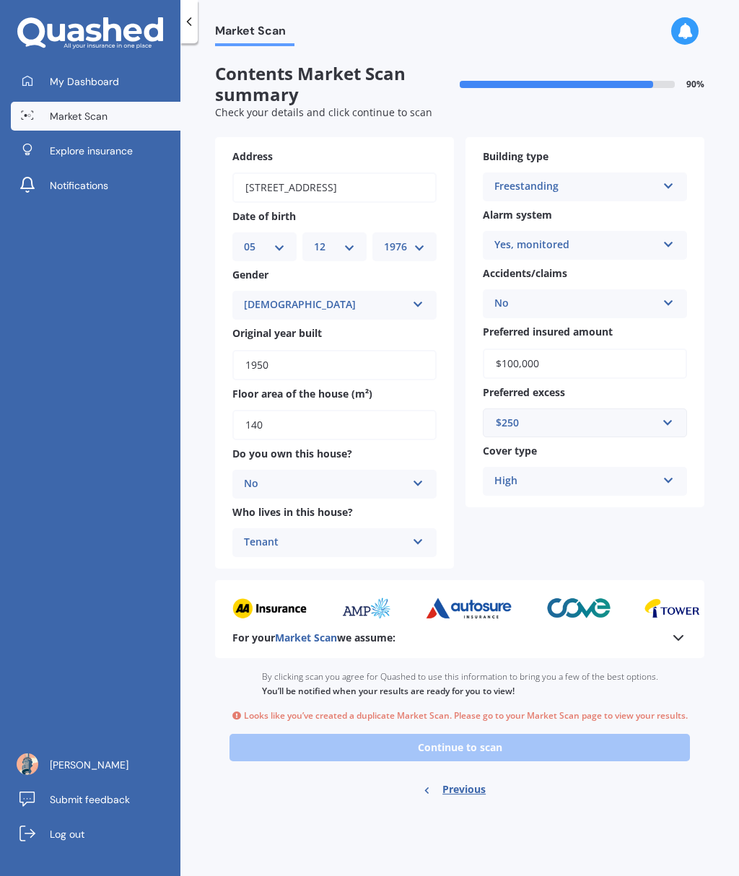
click at [105, 116] on span "Market Scan" at bounding box center [79, 116] width 58 height 14
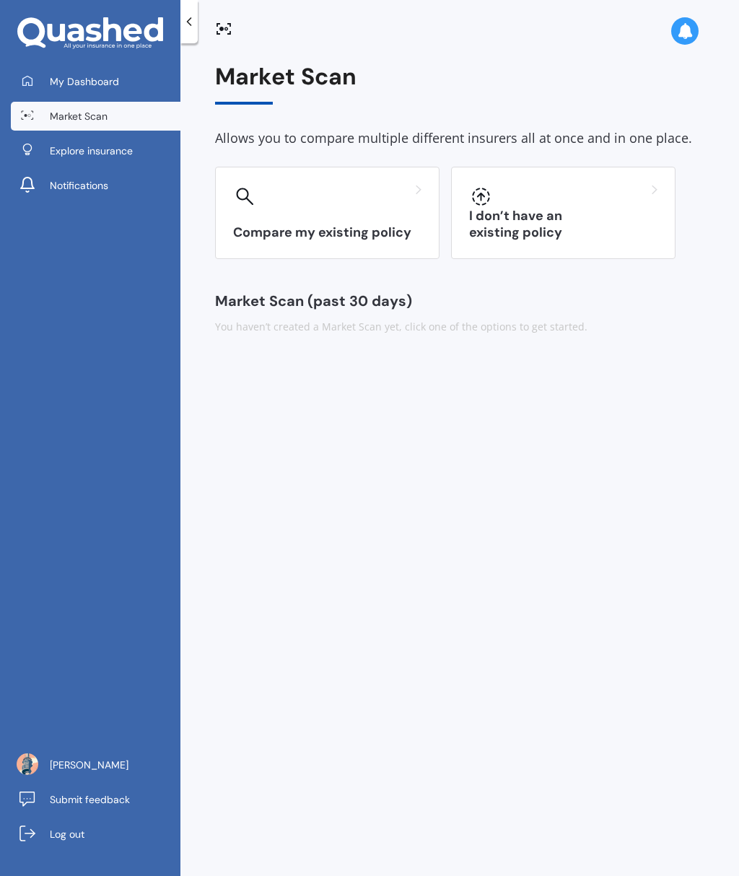
scroll to position [61, 0]
click at [378, 224] on h3 "Compare my existing policy" at bounding box center [327, 232] width 188 height 17
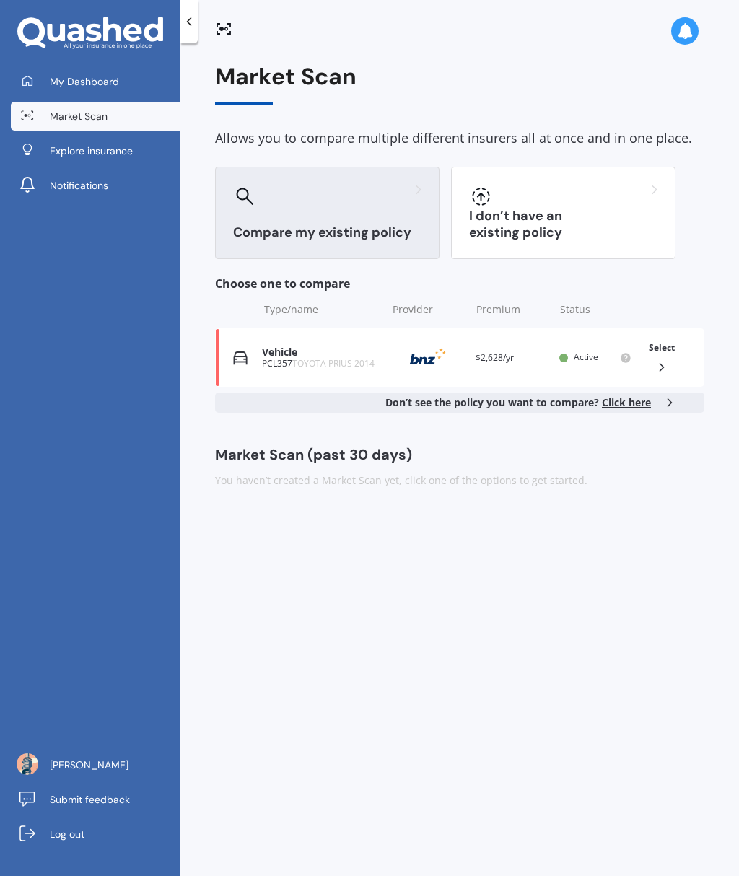
click at [403, 401] on div "Market Scan Allows you to compare multiple different insurers all at once and i…" at bounding box center [459, 276] width 489 height 424
click at [120, 144] on span "Explore insurance" at bounding box center [91, 151] width 83 height 14
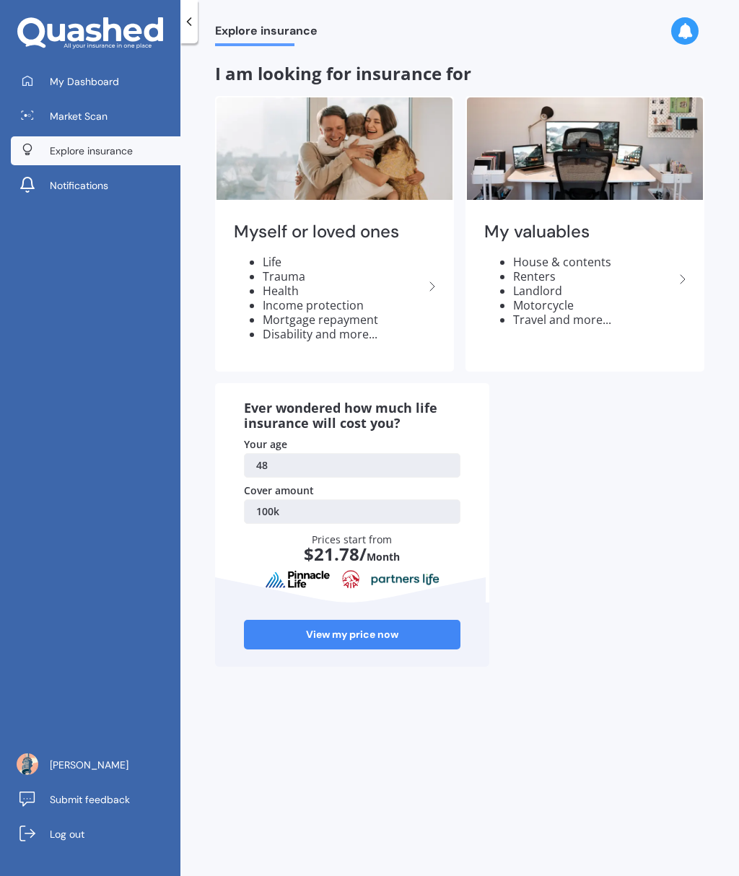
click at [678, 271] on icon at bounding box center [682, 279] width 17 height 17
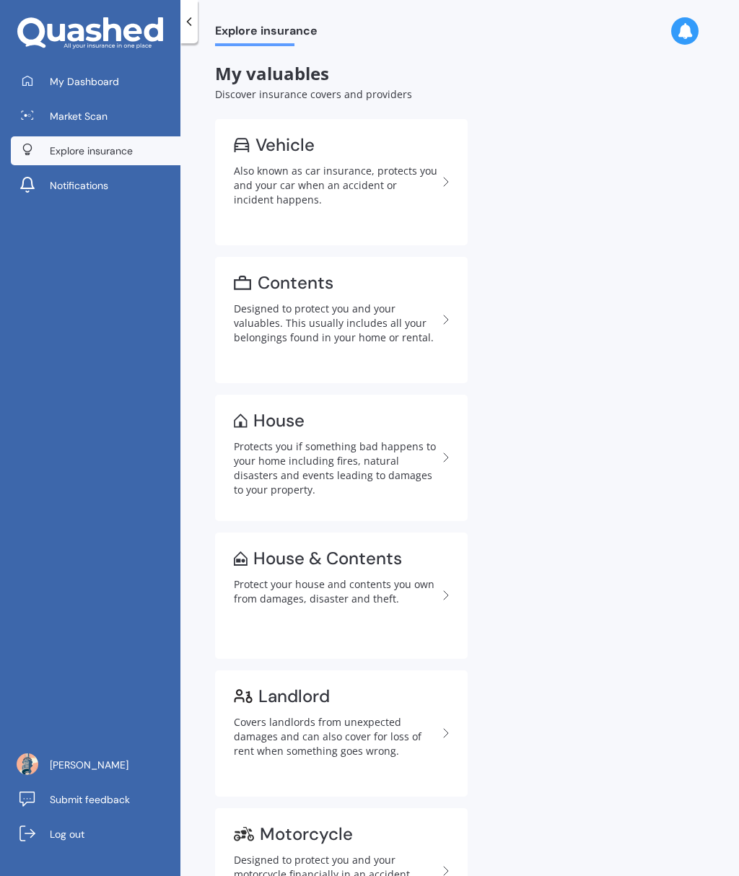
click at [428, 302] on div "Designed to protect you and your valuables. This usually includes all your belo…" at bounding box center [336, 323] width 204 height 43
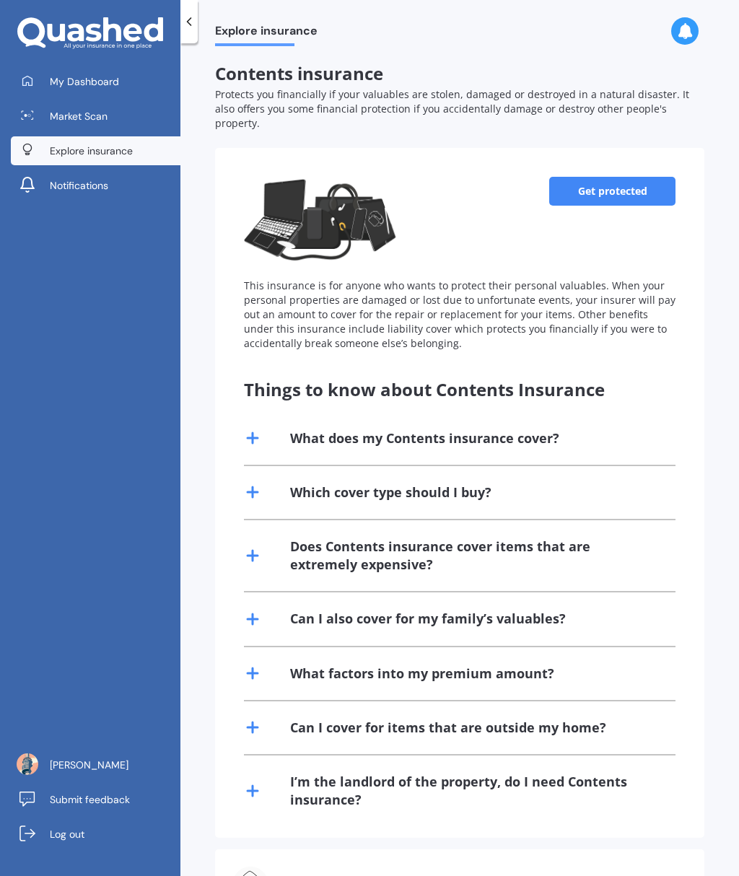
click at [640, 177] on link "Get protected" at bounding box center [612, 191] width 126 height 29
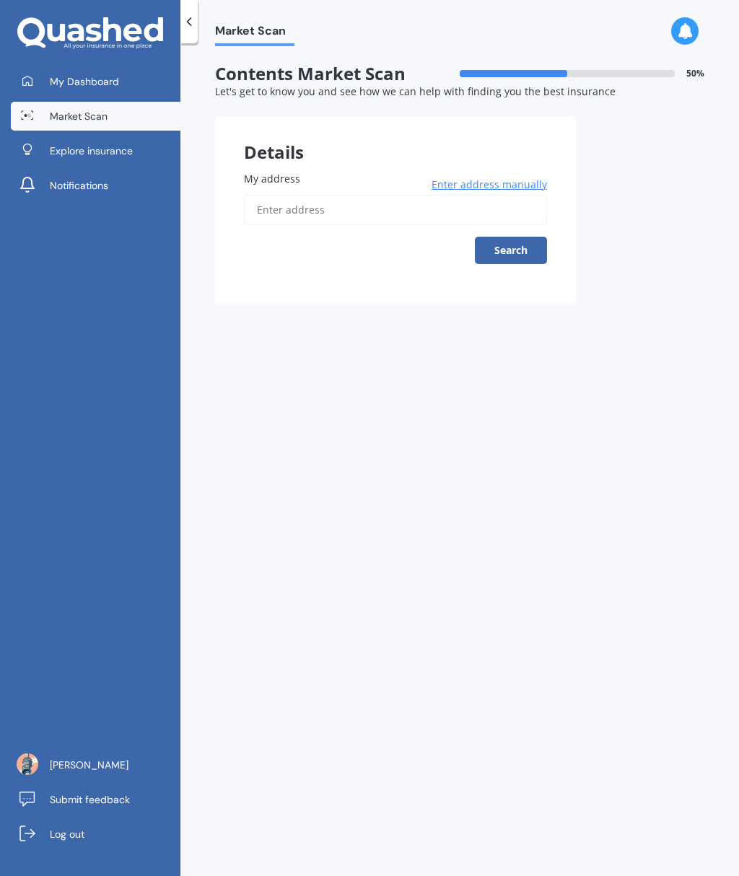
click at [358, 195] on input "My address" at bounding box center [395, 210] width 303 height 30
click at [410, 195] on input "[STREET_ADDRESS]" at bounding box center [395, 210] width 303 height 30
type input "[STREET_ADDRESS]"
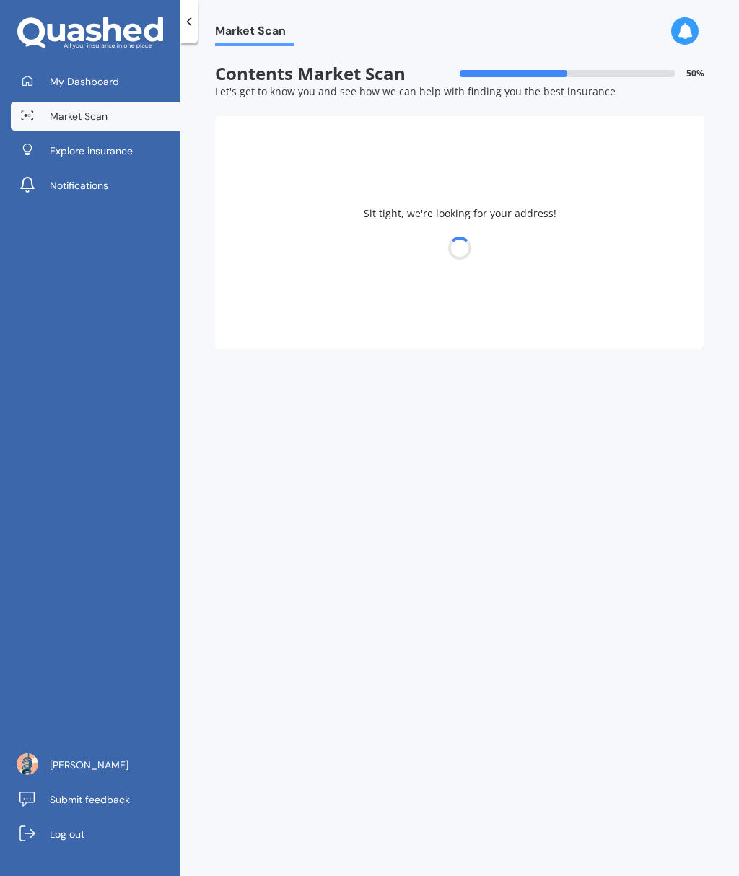
select select "05"
select select "12"
select select "1976"
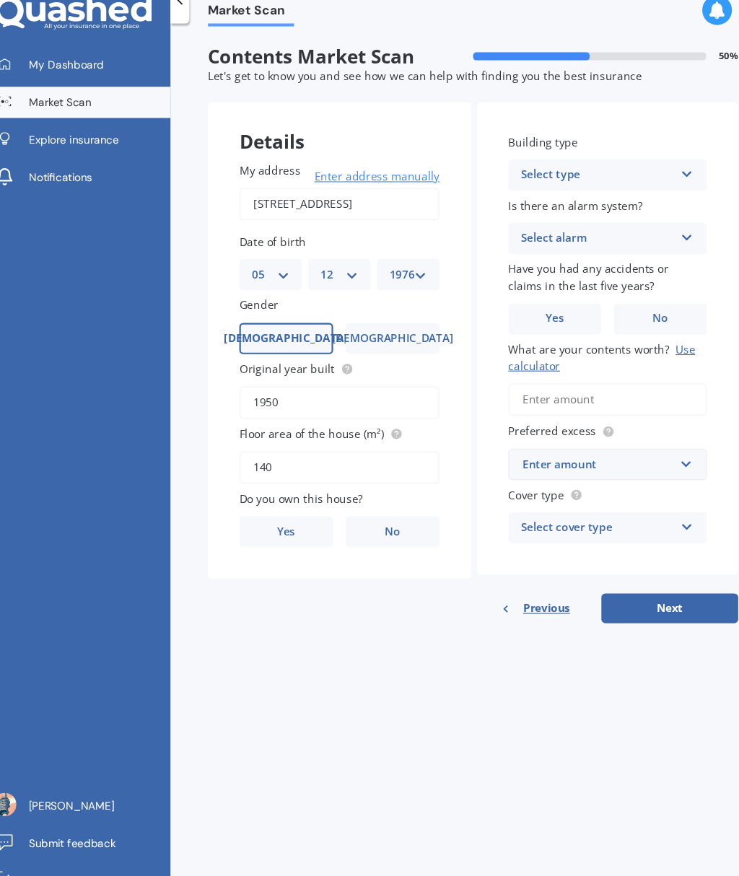
scroll to position [55, 0]
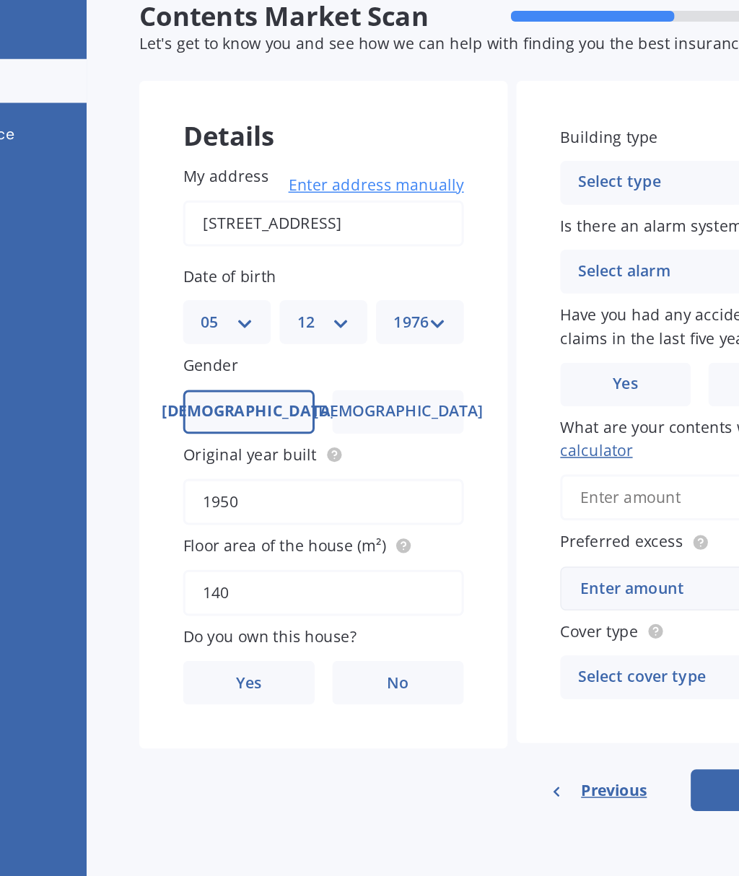
click at [378, 507] on span "No" at bounding box center [385, 513] width 14 height 12
click at [0, 0] on input "No" at bounding box center [0, 0] width 0 height 0
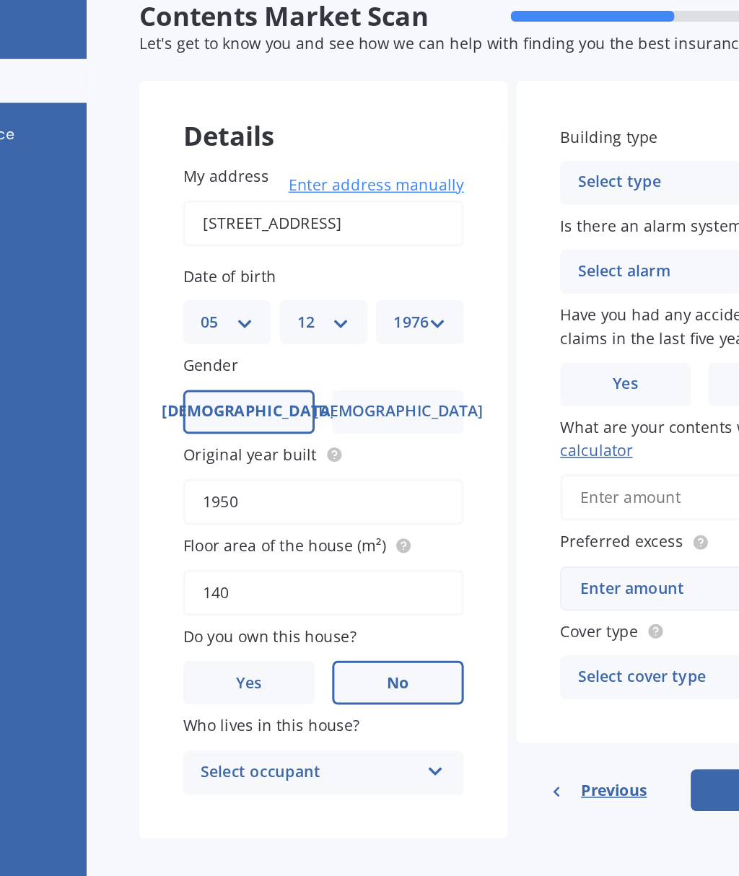
click at [271, 563] on div "Select occupant" at bounding box center [327, 571] width 143 height 17
click at [270, 563] on div "Tenant" at bounding box center [327, 571] width 143 height 17
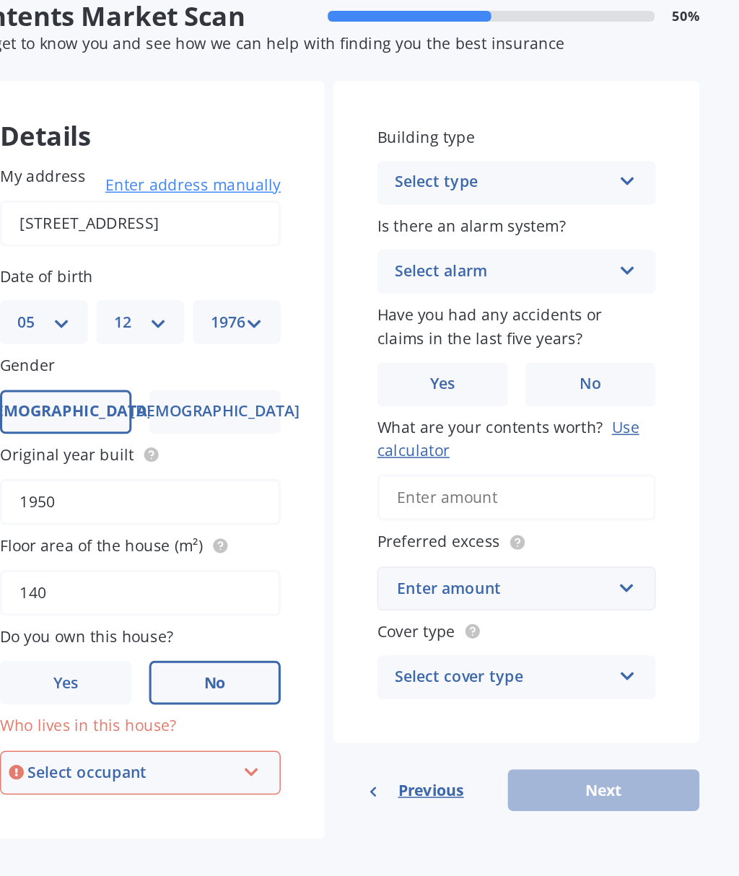
click at [262, 564] on div "Select occupant" at bounding box center [330, 572] width 136 height 16
click at [245, 586] on div "Tenant" at bounding box center [336, 599] width 182 height 26
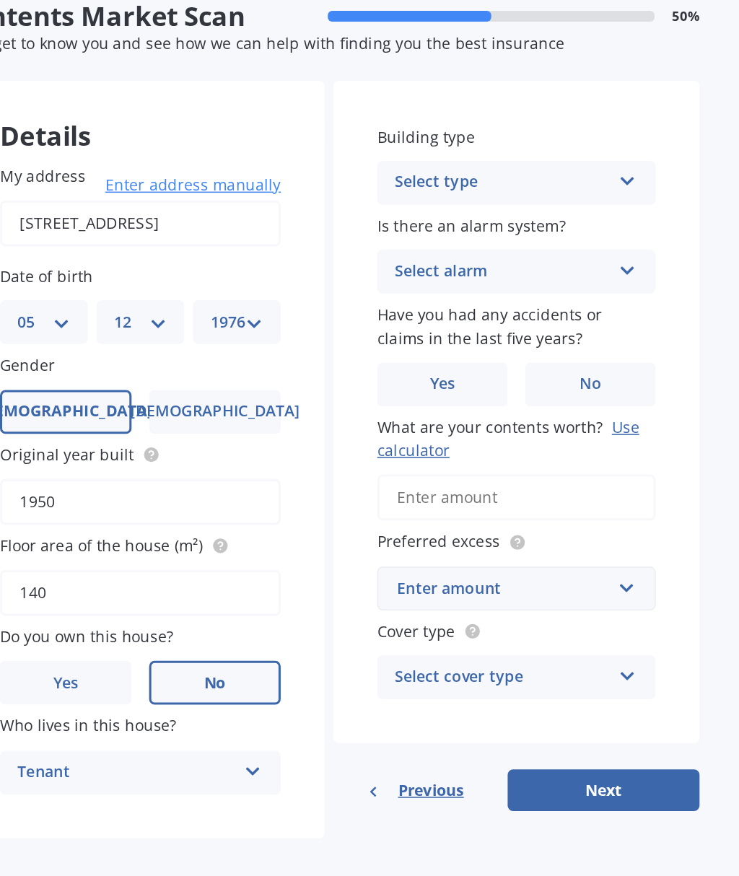
click at [651, 175] on icon at bounding box center [657, 180] width 12 height 10
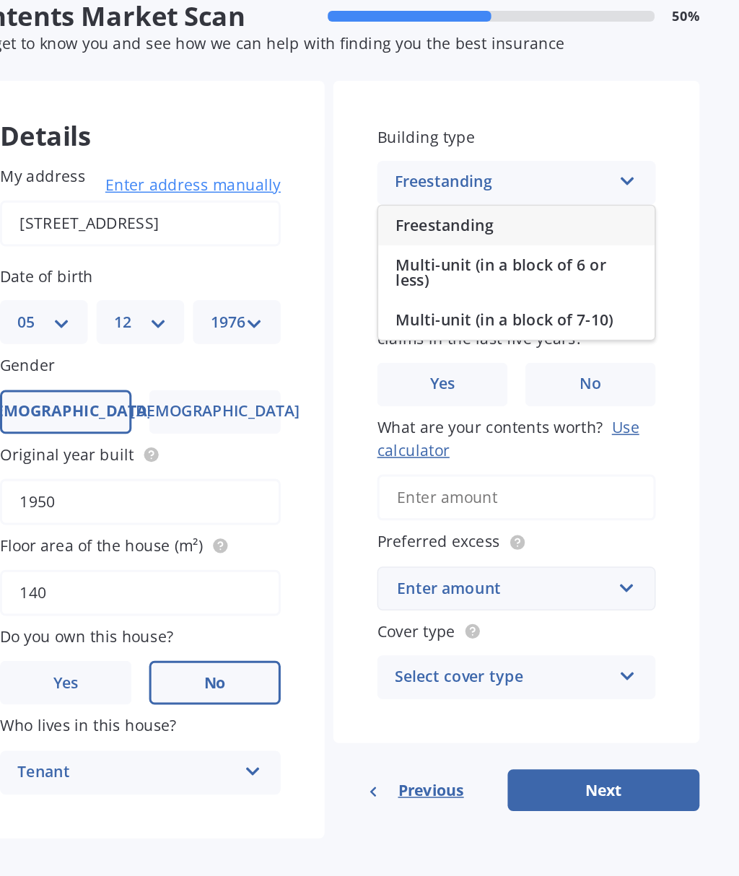
click at [493, 198] on div "Freestanding" at bounding box center [584, 211] width 182 height 26
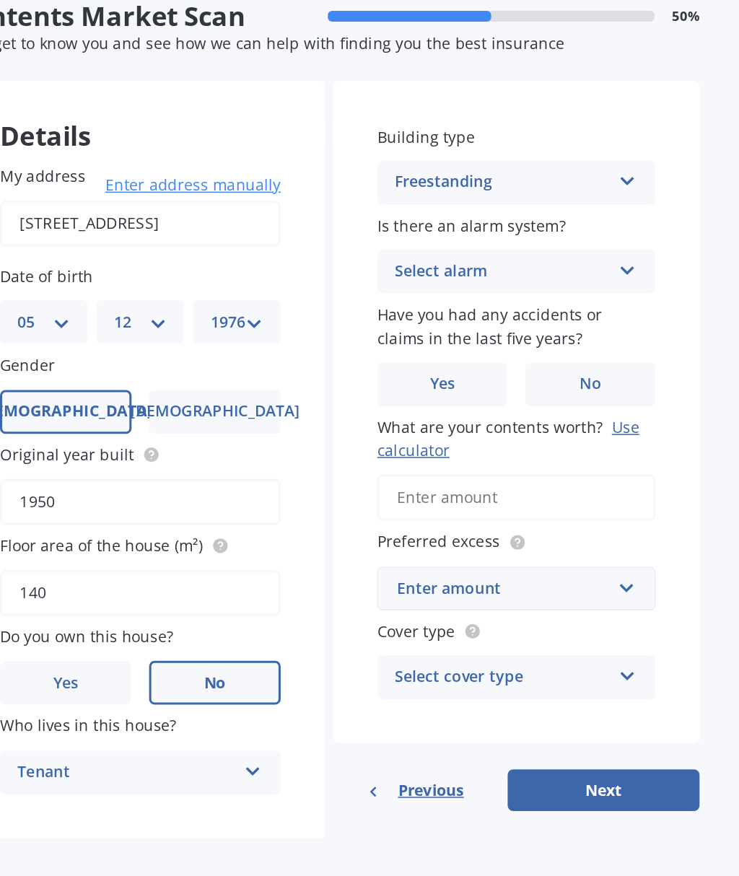
click at [651, 233] on icon at bounding box center [657, 238] width 12 height 10
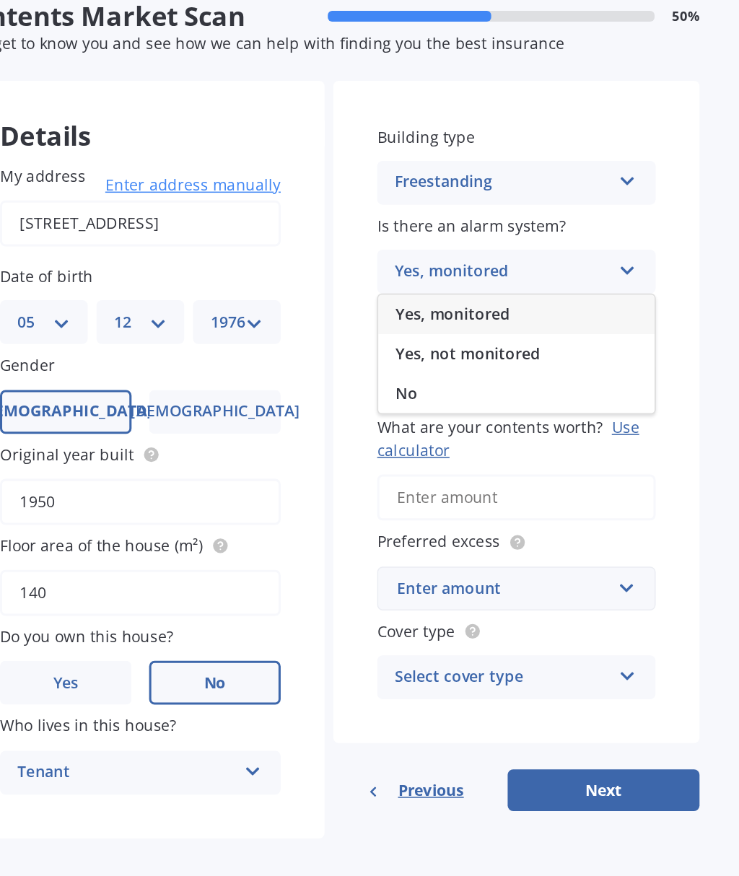
click at [493, 257] on div "Yes, monitored" at bounding box center [584, 270] width 182 height 26
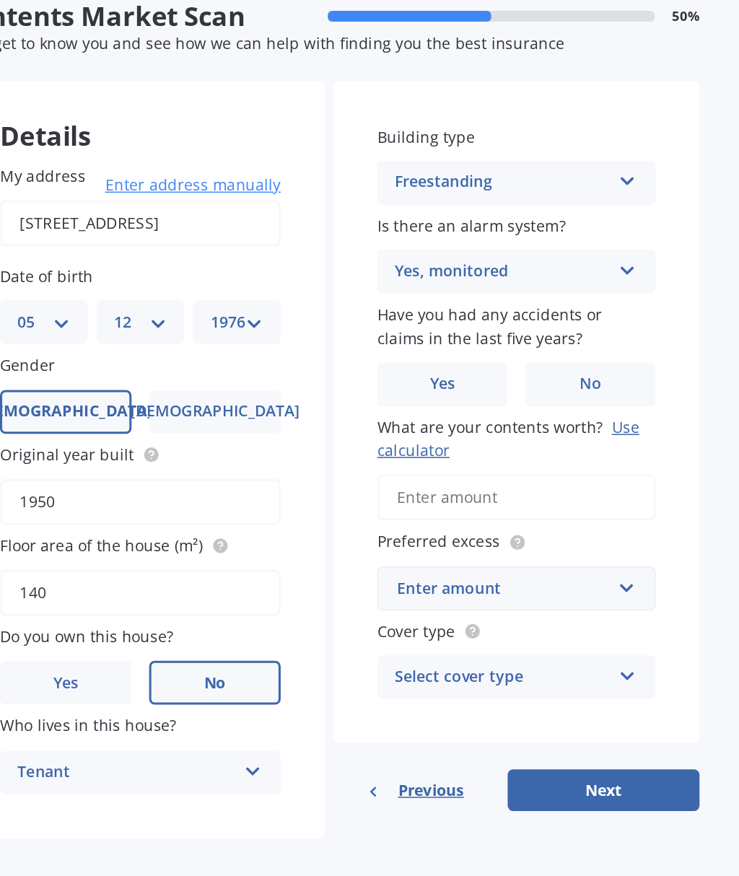
click at [590, 302] on label "No" at bounding box center [633, 316] width 86 height 29
click at [0, 0] on input "No" at bounding box center [0, 0] width 0 height 0
click at [492, 375] on input "What are your contents worth? Use calculator" at bounding box center [583, 390] width 183 height 30
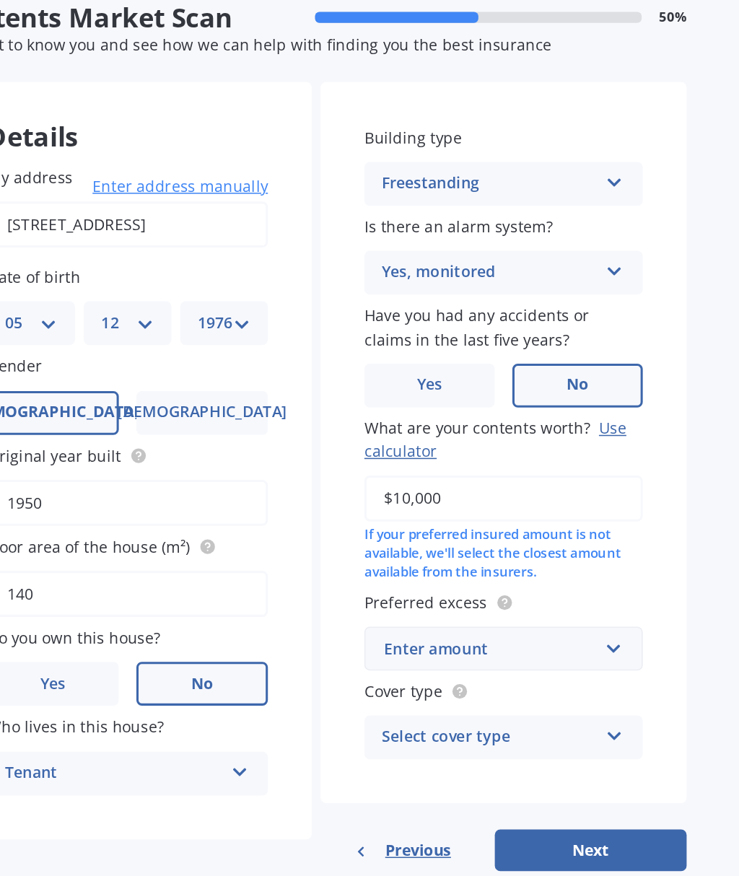
type input "$100,000"
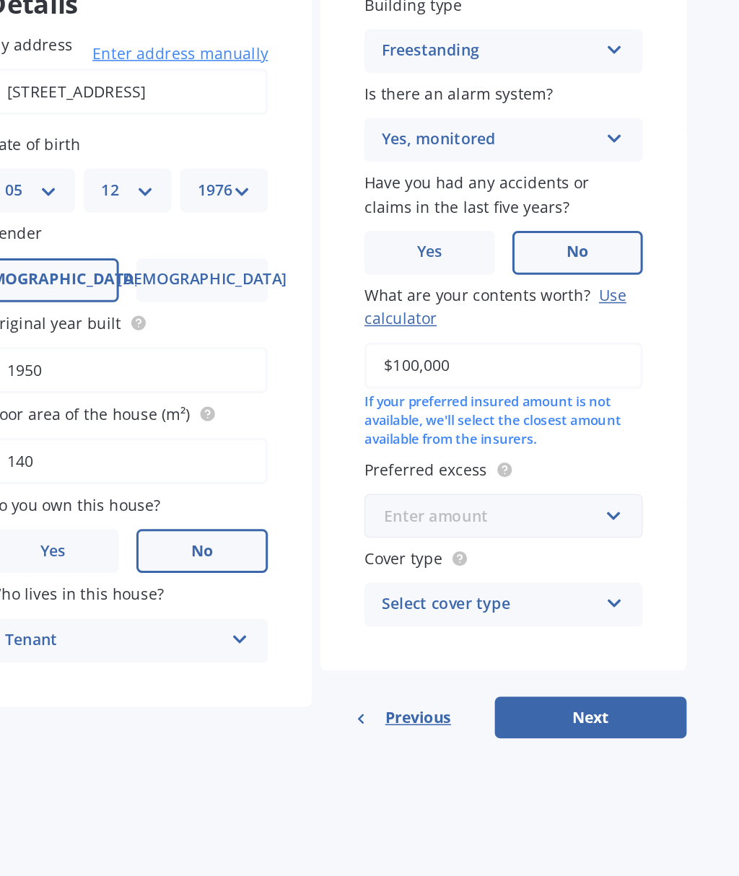
click at [494, 476] on input "text" at bounding box center [579, 489] width 170 height 27
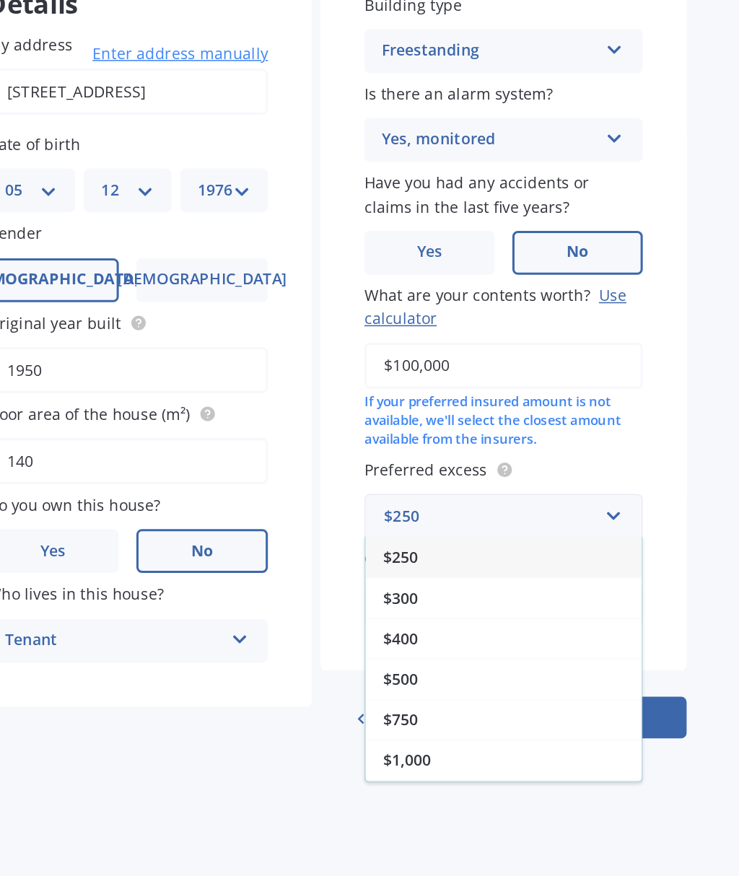
click at [493, 503] on div "$250" at bounding box center [584, 516] width 182 height 27
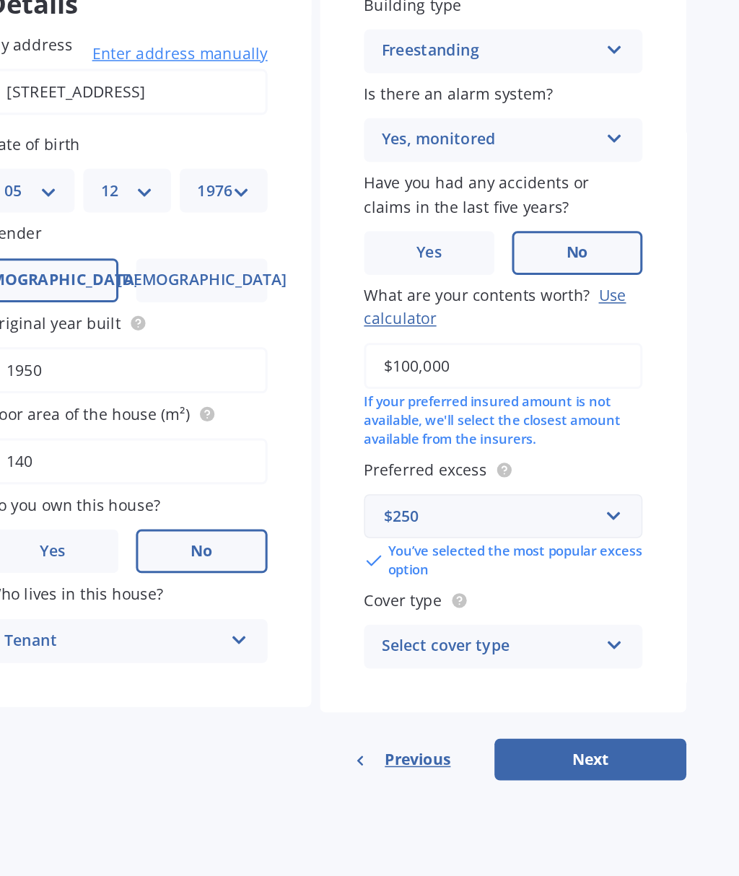
click at [651, 567] on icon at bounding box center [657, 572] width 12 height 10
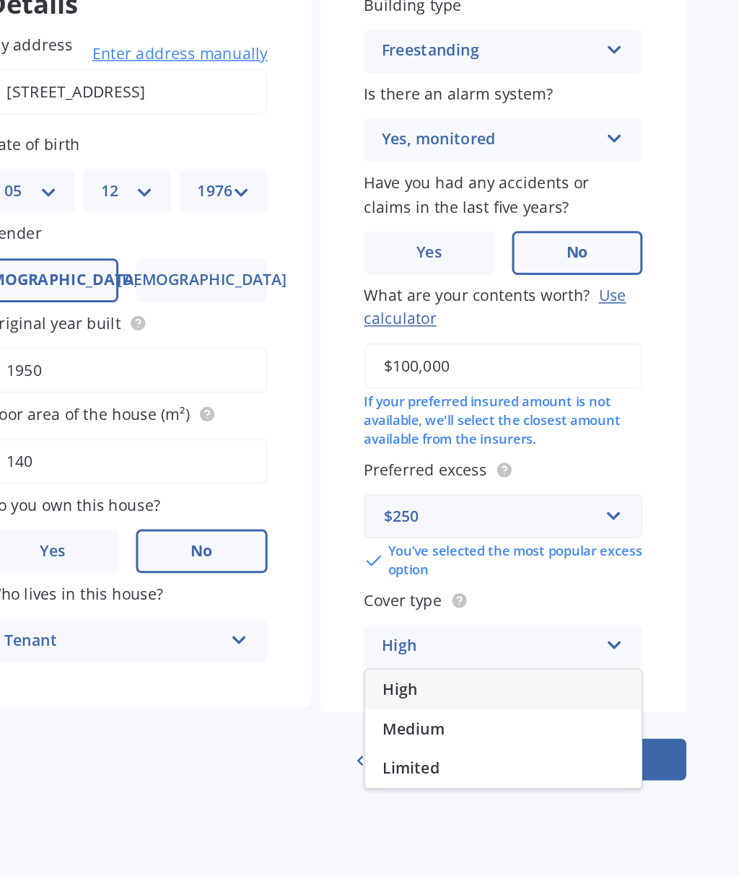
click at [493, 590] on div "High" at bounding box center [584, 603] width 182 height 26
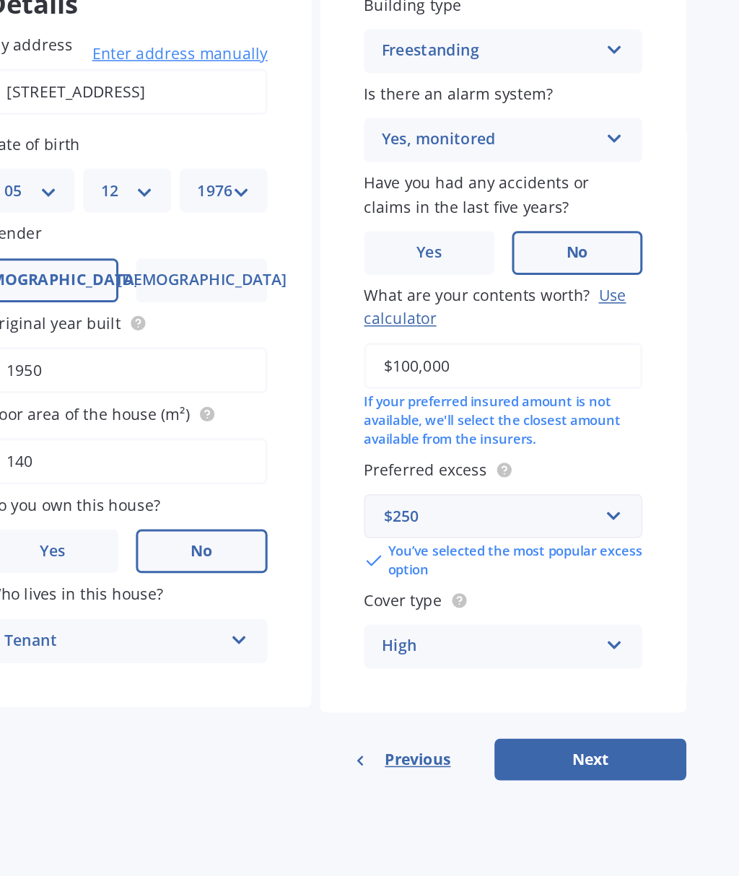
click at [578, 636] on button "Next" at bounding box center [641, 649] width 126 height 27
select select "05"
select select "12"
select select "1976"
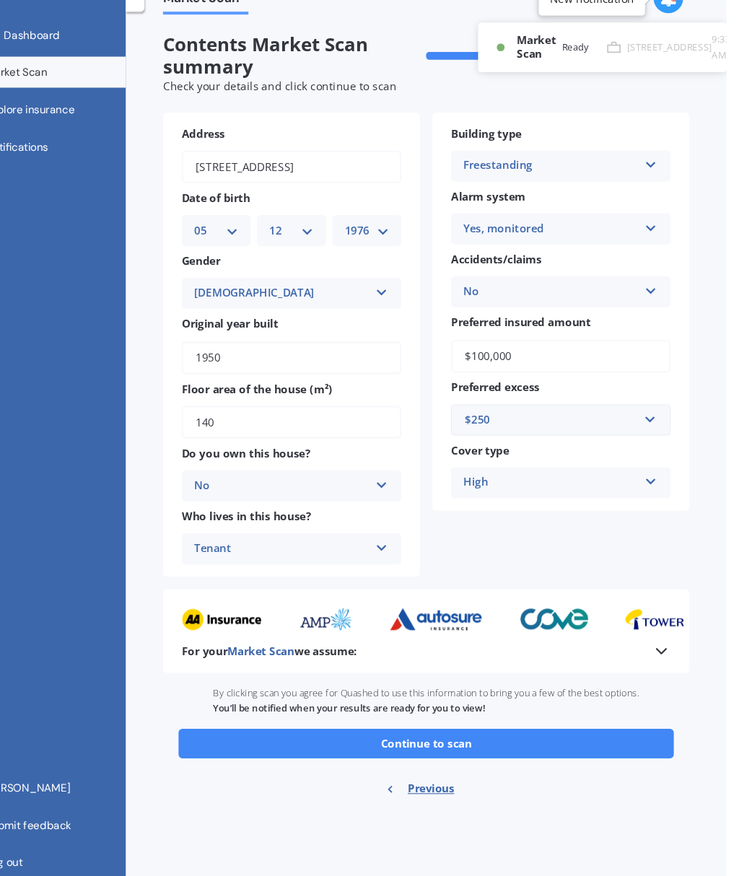
scroll to position [51, 0]
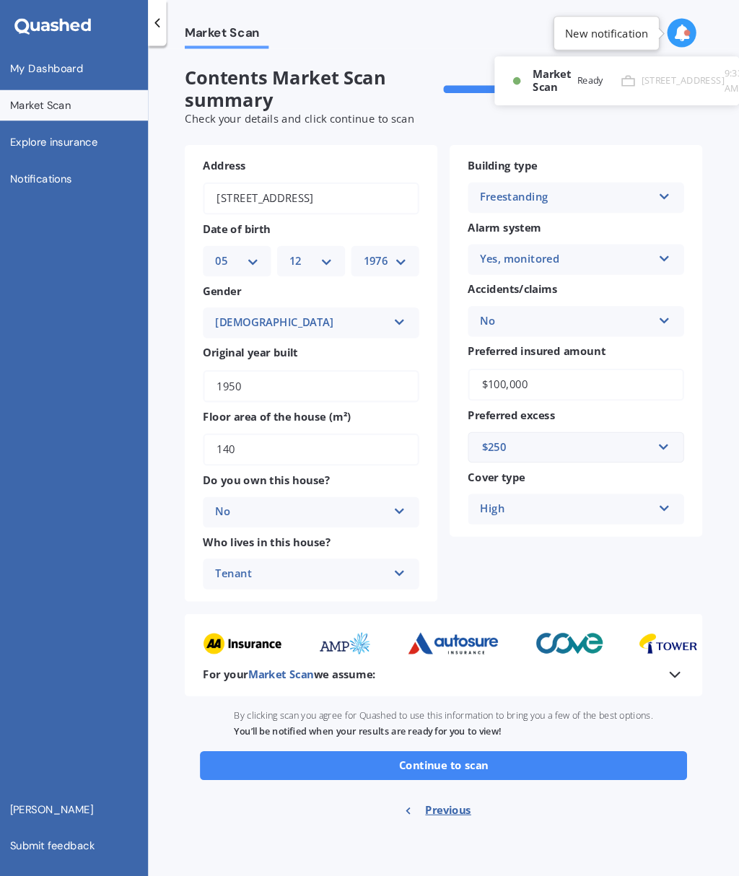
click at [459, 710] on button "Continue to scan" at bounding box center [460, 723] width 461 height 27
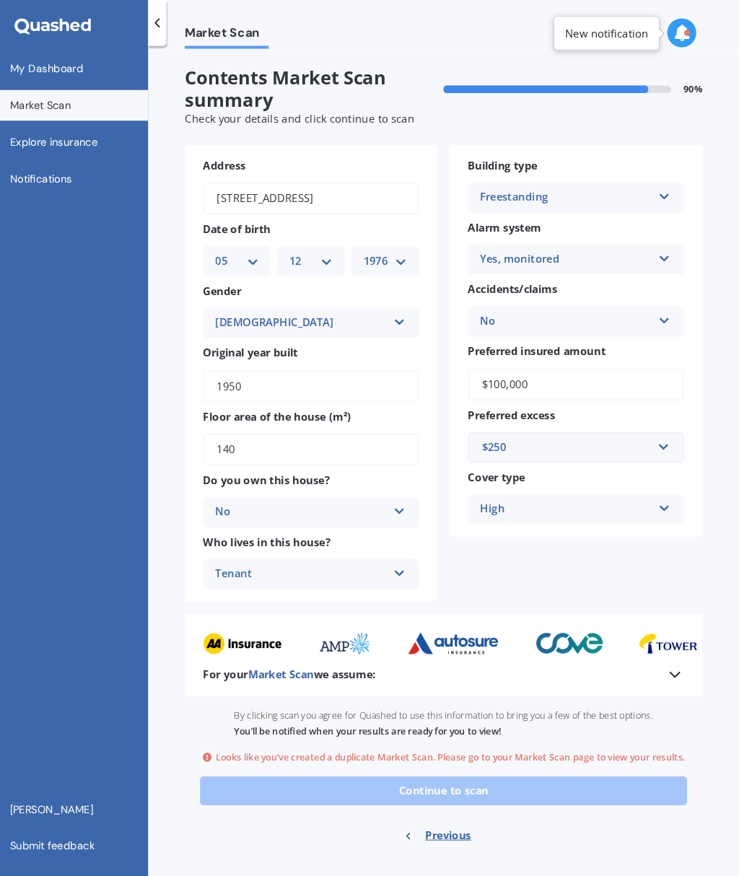
click at [442, 779] on span "Previous" at bounding box center [463, 790] width 43 height 22
select select "05"
select select "12"
select select "1976"
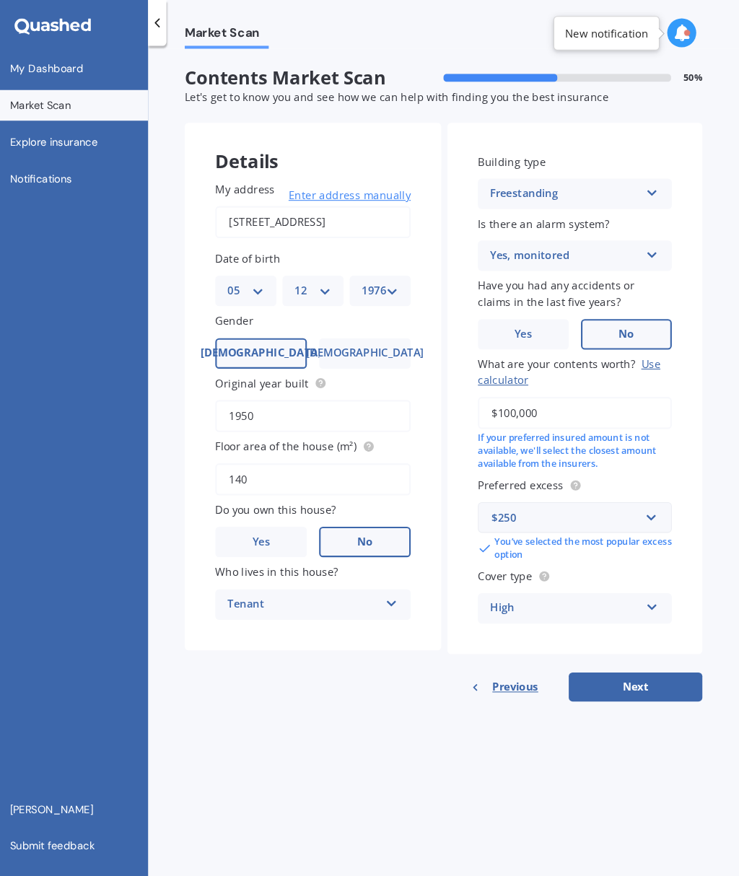
click at [605, 636] on button "Next" at bounding box center [641, 649] width 126 height 27
select select "05"
select select "12"
select select "1976"
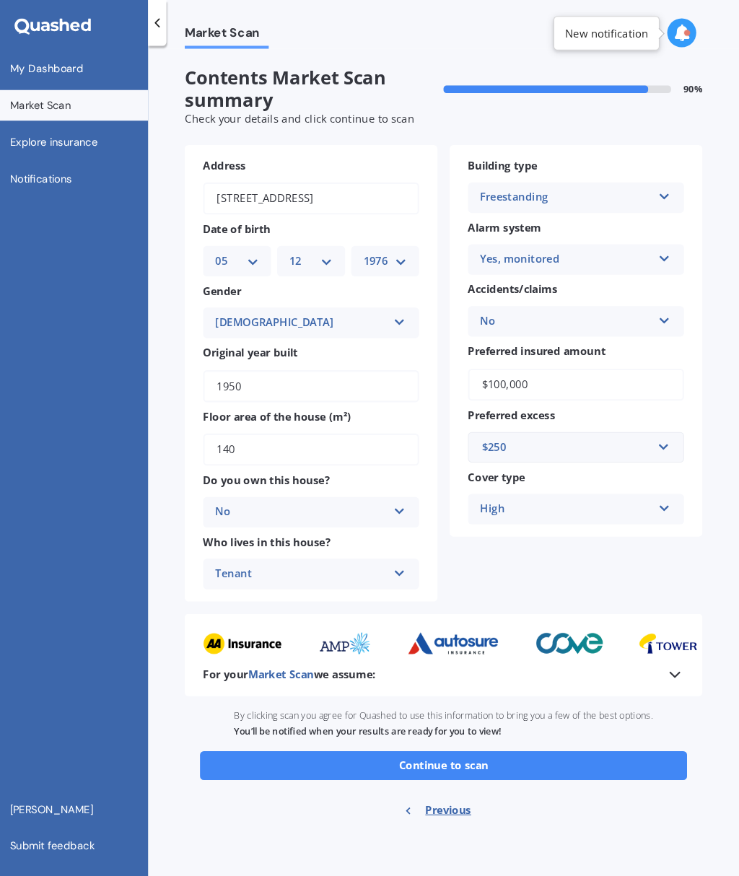
click at [461, 710] on button "Continue to scan" at bounding box center [460, 723] width 461 height 27
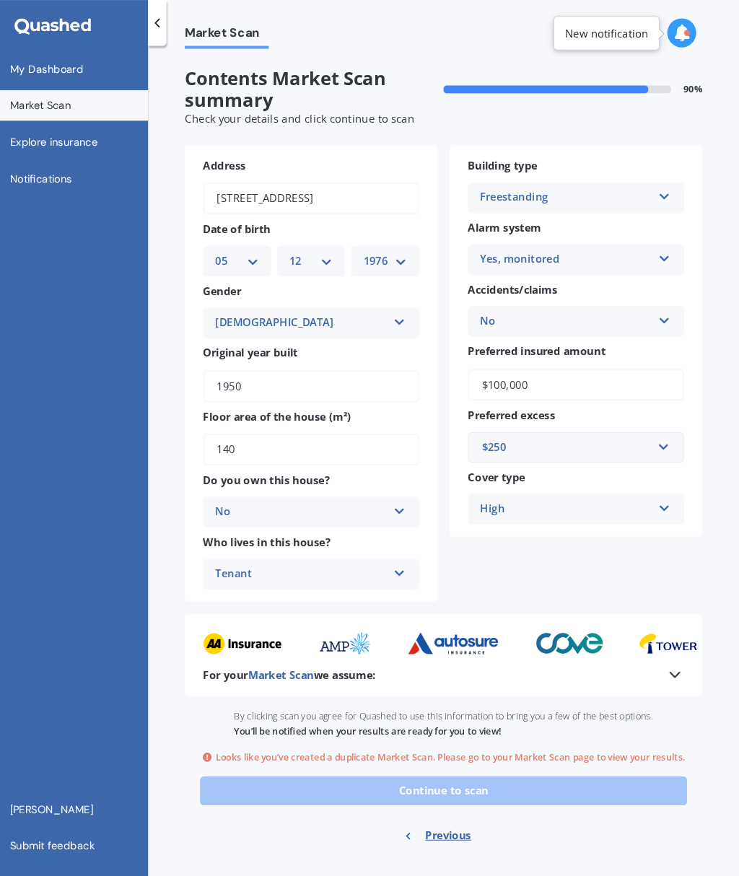
scroll to position [0, 0]
click at [677, 29] on icon at bounding box center [685, 31] width 16 height 16
click at [514, 105] on div "[STREET_ADDRESS]" at bounding box center [557, 110] width 95 height 11
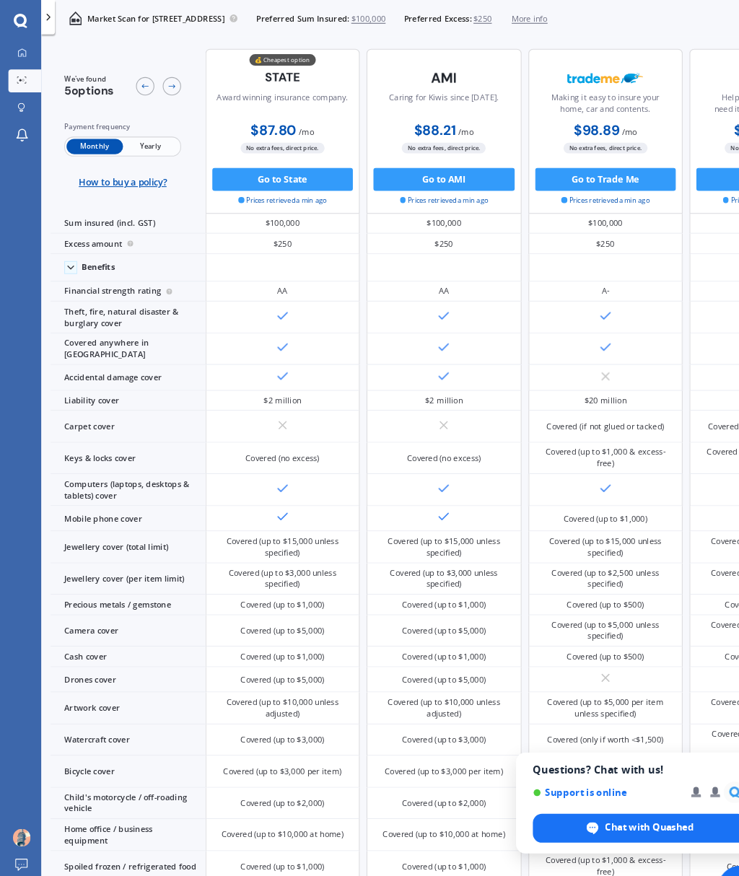
click at [439, 177] on button "Go to AMI" at bounding box center [420, 170] width 134 height 22
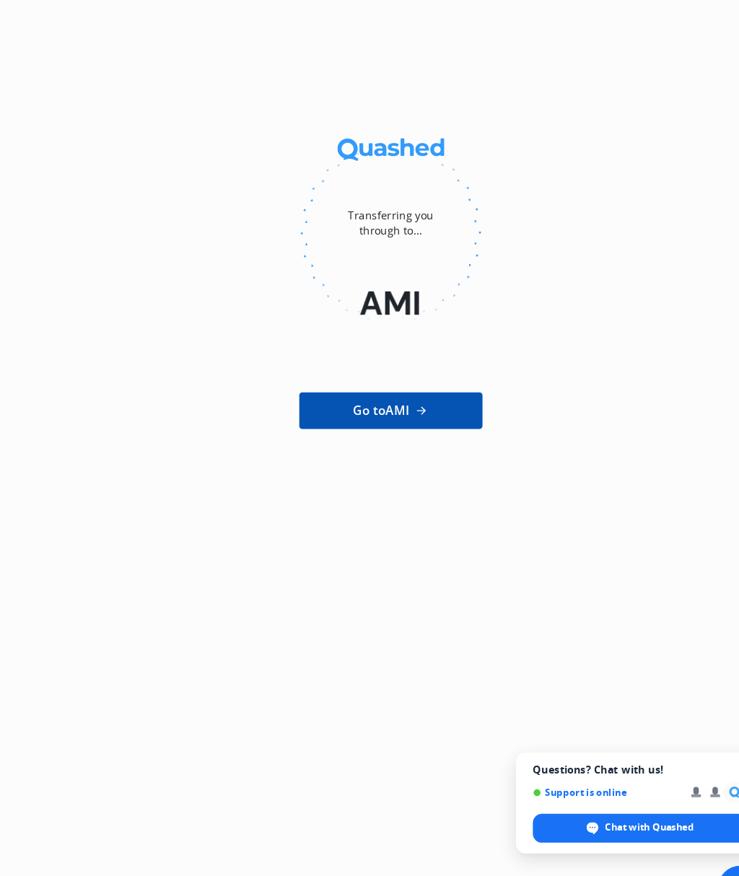
click at [385, 391] on span "Go to AMI" at bounding box center [359, 388] width 53 height 17
click at [625, 601] on div "Transferring you through to... Go to AMI" at bounding box center [369, 438] width 739 height 876
